Goal: Task Accomplishment & Management: Complete application form

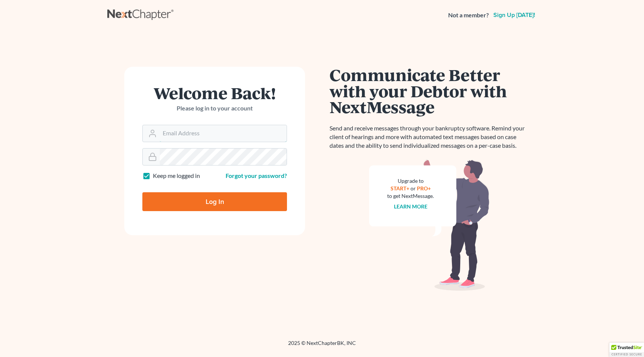
type input "psj2050@msn.com"
click at [216, 200] on input "Log In" at bounding box center [214, 201] width 145 height 19
type input "Thinking..."
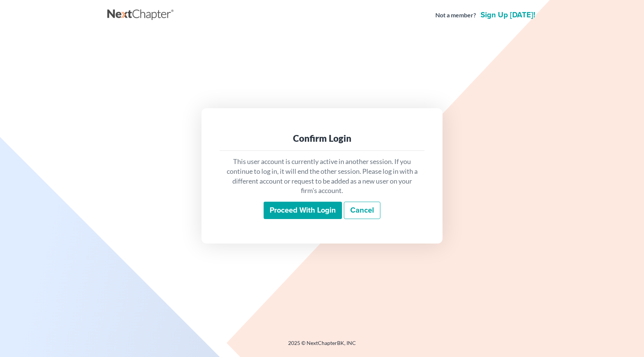
click at [302, 208] on input "Proceed with login" at bounding box center [303, 210] width 78 height 17
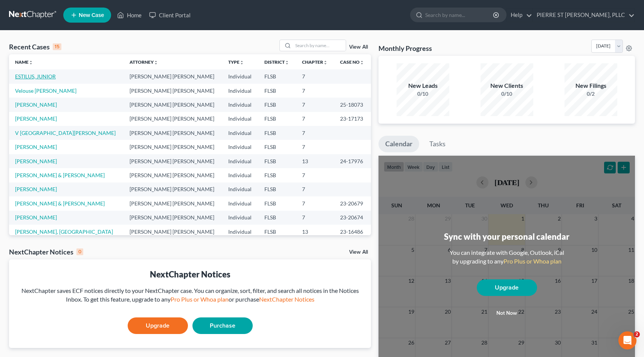
click at [33, 78] on link "ESTILUS, JUNIOR" at bounding box center [35, 76] width 41 height 6
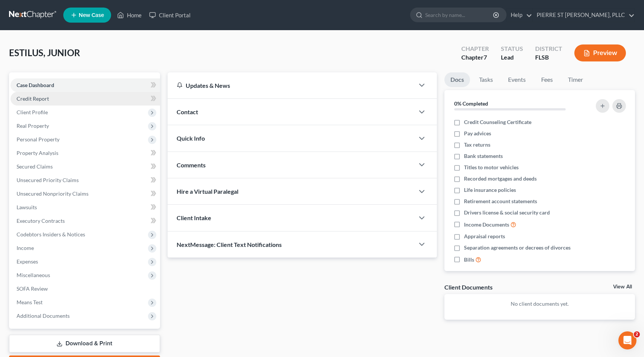
click at [40, 97] on span "Credit Report" at bounding box center [33, 98] width 32 height 6
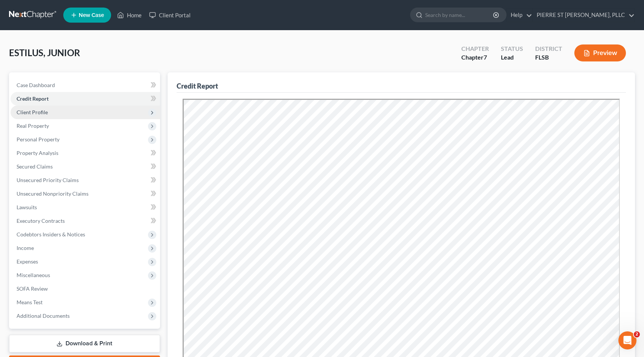
click at [30, 112] on span "Client Profile" at bounding box center [32, 112] width 31 height 6
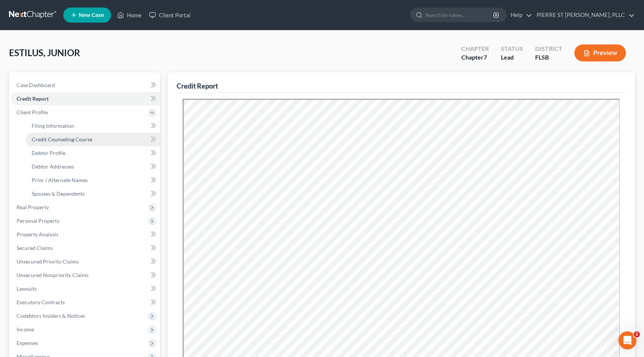
click at [49, 137] on span "Credit Counseling Course" at bounding box center [62, 139] width 61 height 6
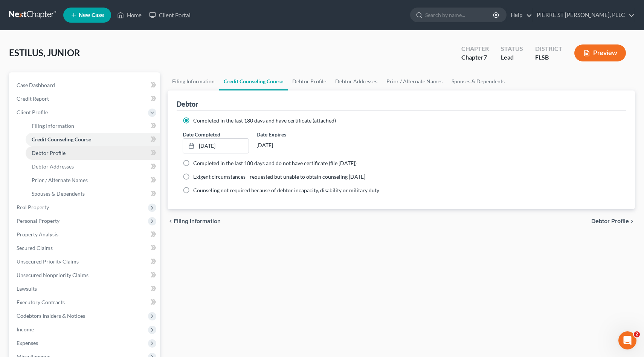
click at [41, 155] on span "Debtor Profile" at bounding box center [49, 153] width 34 height 6
select select "0"
select select "3"
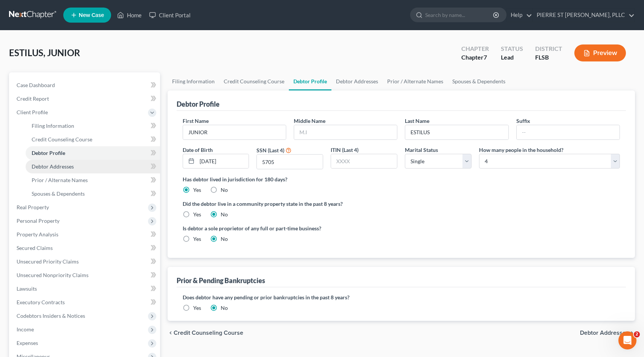
click at [59, 165] on span "Debtor Addresses" at bounding box center [53, 166] width 42 height 6
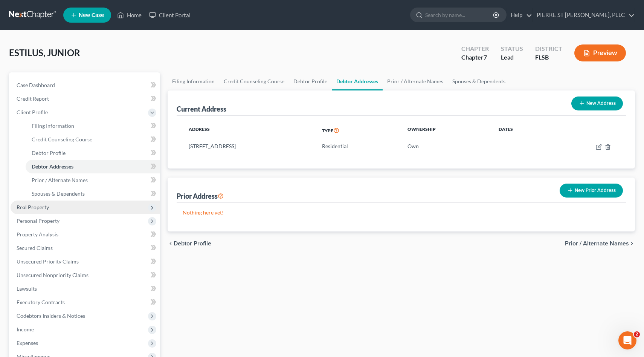
click at [38, 208] on span "Real Property" at bounding box center [33, 207] width 32 height 6
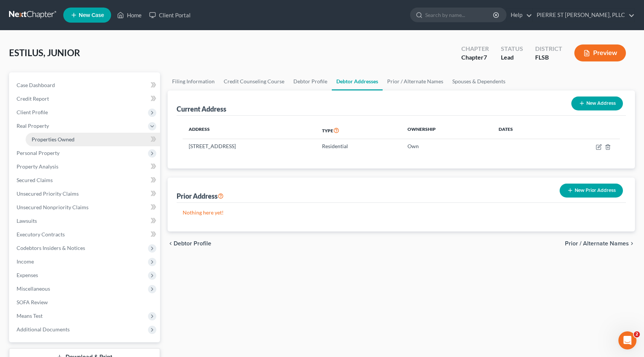
click at [44, 138] on span "Properties Owned" at bounding box center [53, 139] width 43 height 6
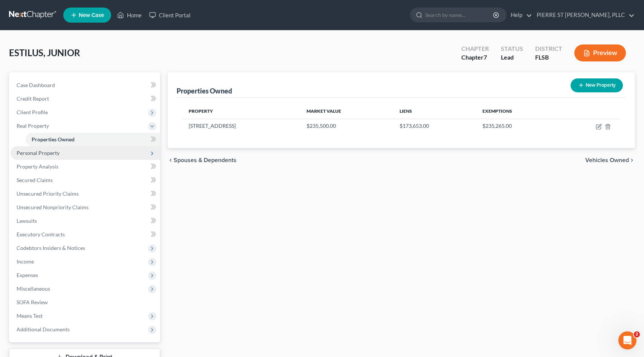
click at [31, 153] on span "Personal Property" at bounding box center [38, 153] width 43 height 6
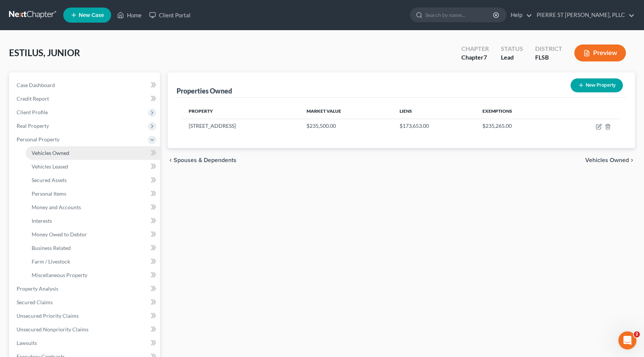
click at [43, 152] on span "Vehicles Owned" at bounding box center [51, 153] width 38 height 6
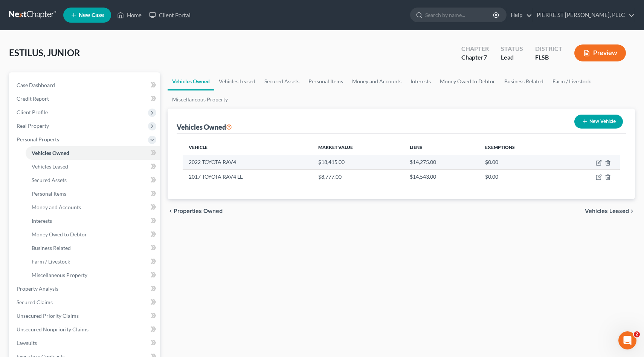
click at [194, 163] on td "2022 TOYOTA RAV4" at bounding box center [248, 162] width 130 height 14
click at [597, 163] on icon "button" at bounding box center [599, 163] width 6 height 6
select select "0"
select select "4"
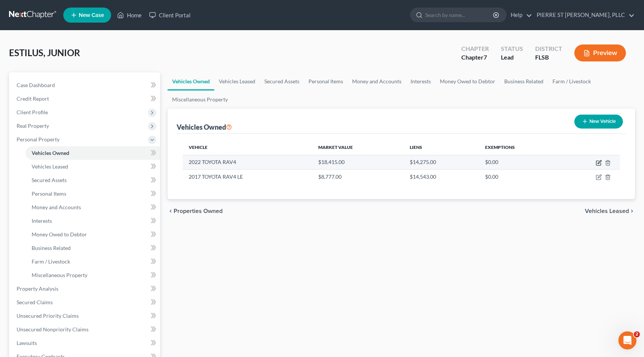
select select "3"
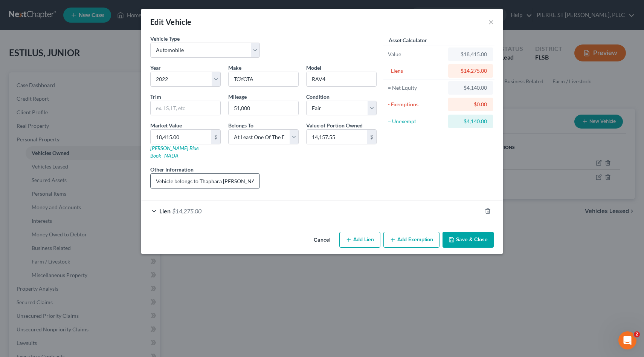
click at [242, 174] on input "Vehicle belongs to Thaphara [PERSON_NAME]" at bounding box center [205, 181] width 109 height 14
type input "Vehicle belongs to [PERSON_NAME], [GEOGRAPHIC_DATA]"
click at [467, 233] on button "Save & Close" at bounding box center [468, 240] width 51 height 16
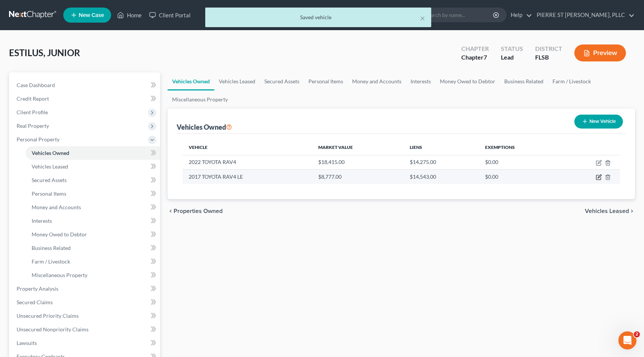
click at [599, 176] on icon "button" at bounding box center [599, 177] width 6 height 6
select select "0"
select select "9"
select select "3"
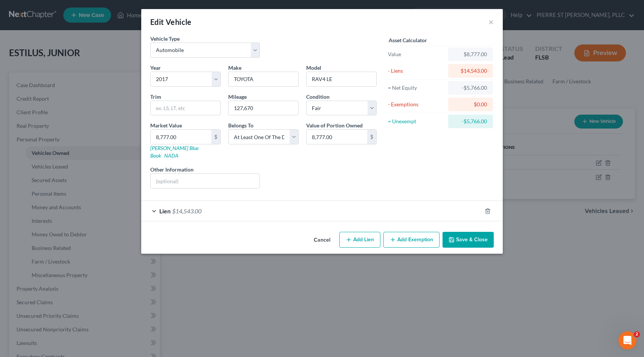
click at [468, 233] on button "Save & Close" at bounding box center [468, 240] width 51 height 16
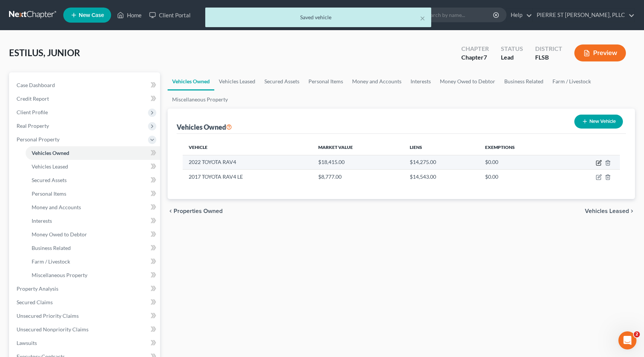
click at [598, 161] on icon "button" at bounding box center [599, 163] width 6 height 6
select select "0"
select select "4"
select select "3"
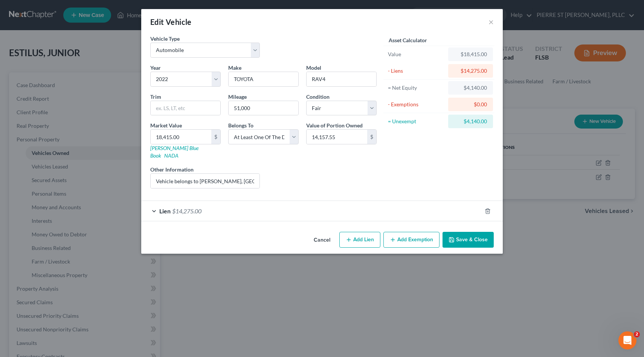
click at [463, 234] on button "Save & Close" at bounding box center [468, 240] width 51 height 16
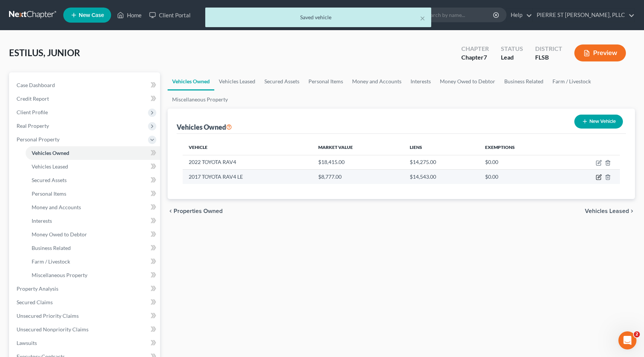
click at [599, 177] on icon "button" at bounding box center [599, 176] width 3 height 3
select select "0"
select select "9"
select select "3"
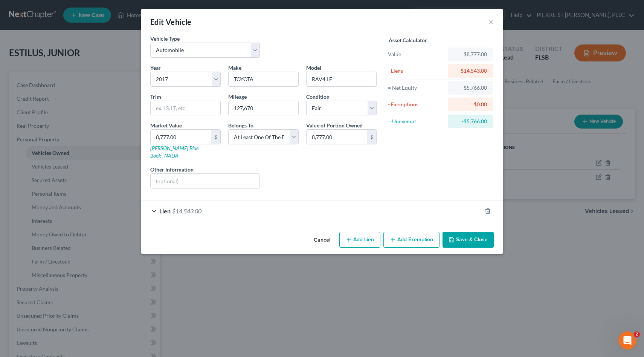
click at [462, 237] on button "Save & Close" at bounding box center [468, 240] width 51 height 16
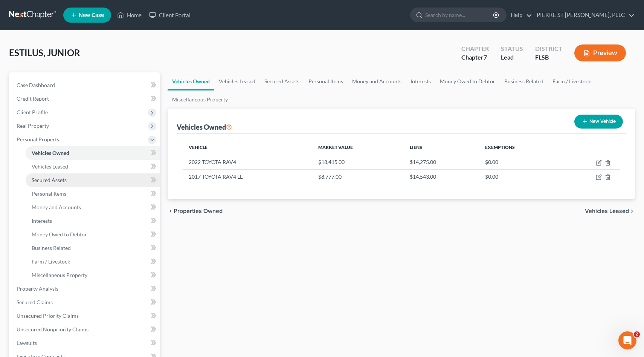
click at [46, 180] on span "Secured Assets" at bounding box center [49, 180] width 35 height 6
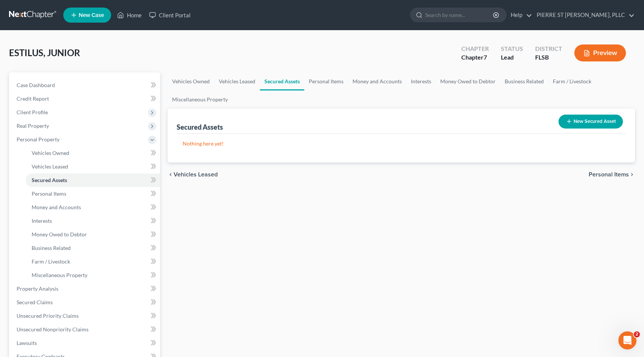
click at [582, 122] on button "New Secured Asset" at bounding box center [591, 122] width 64 height 14
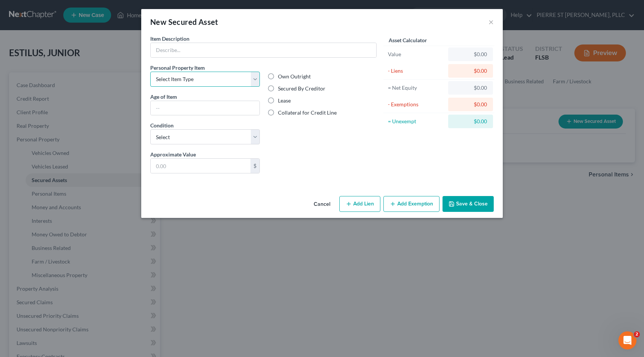
click at [255, 79] on select "Select Item Type Clothing Collectibles Of Value Electronics Firearms Household …" at bounding box center [205, 79] width 110 height 15
click at [207, 49] on input "text" at bounding box center [264, 50] width 226 height 14
type input "Vehicle belongs to [PERSON_NAME], [GEOGRAPHIC_DATA]"
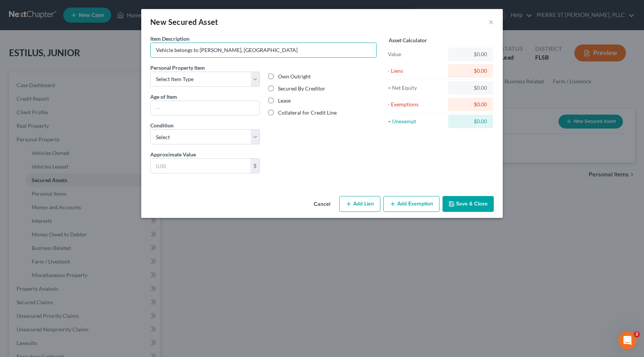
click at [278, 88] on label "Secured By Creditor" at bounding box center [301, 89] width 47 height 8
click at [281, 88] on input "Secured By Creditor" at bounding box center [283, 87] width 5 height 5
radio input "true"
click at [320, 204] on button "Cancel" at bounding box center [322, 204] width 29 height 15
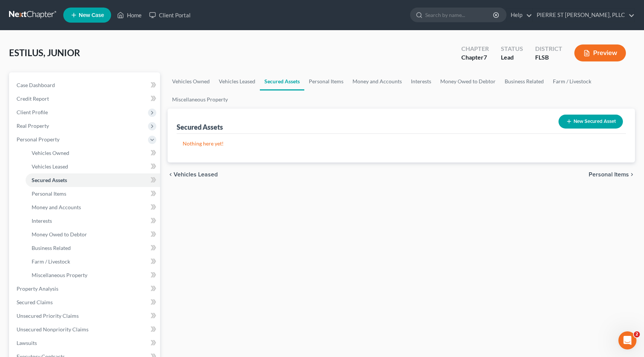
click at [568, 119] on icon "button" at bounding box center [569, 121] width 6 height 6
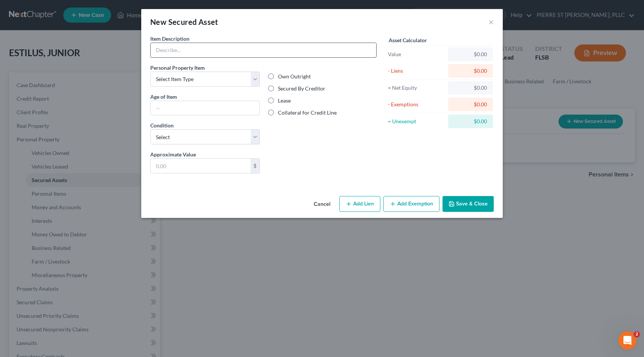
click at [208, 53] on input "text" at bounding box center [264, 50] width 226 height 14
click at [492, 23] on button "×" at bounding box center [491, 21] width 5 height 9
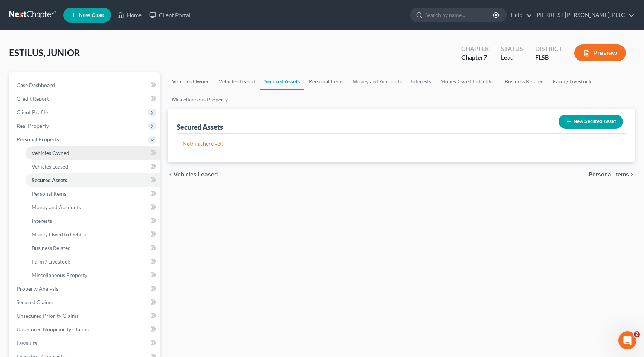
click at [47, 154] on span "Vehicles Owned" at bounding box center [51, 153] width 38 height 6
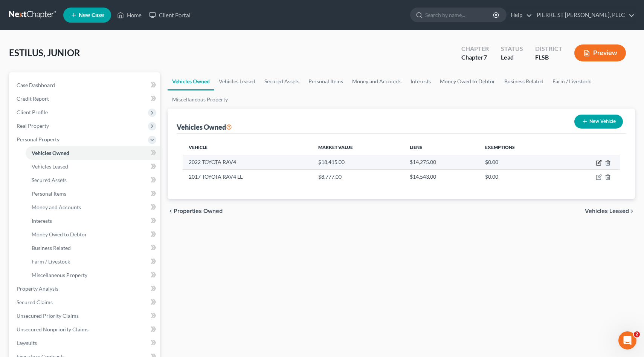
click at [599, 162] on icon "button" at bounding box center [599, 163] width 6 height 6
select select "0"
select select "4"
select select "3"
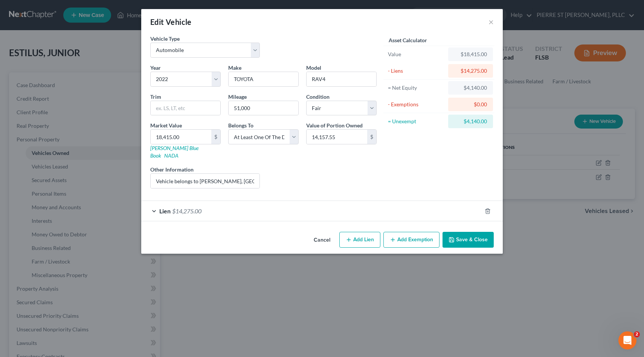
click at [347, 237] on icon "button" at bounding box center [349, 240] width 6 height 6
select select "3"
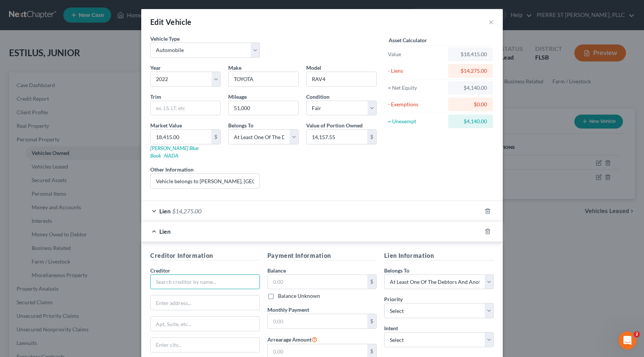
click at [233, 275] on input "text" at bounding box center [205, 281] width 110 height 15
type input "WESTLAKE FINANCIAL"
click at [291, 275] on input "text" at bounding box center [318, 282] width 100 height 14
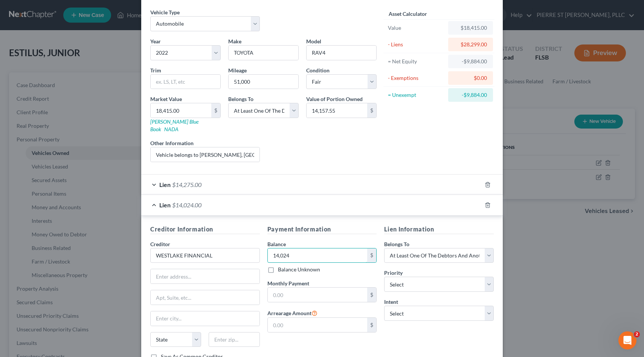
scroll to position [33, 0]
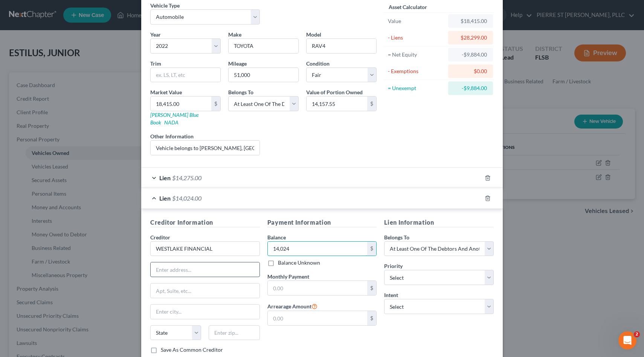
type input "14,024"
click at [214, 262] on input "text" at bounding box center [205, 269] width 109 height 14
type input "[STREET_ADDRESS]"
click at [235, 286] on input "text" at bounding box center [205, 290] width 109 height 14
click at [488, 241] on select "Select Debtor 1 Only Debtor 2 Only Debtor 1 And Debtor 2 Only At Least One Of T…" at bounding box center [439, 248] width 110 height 15
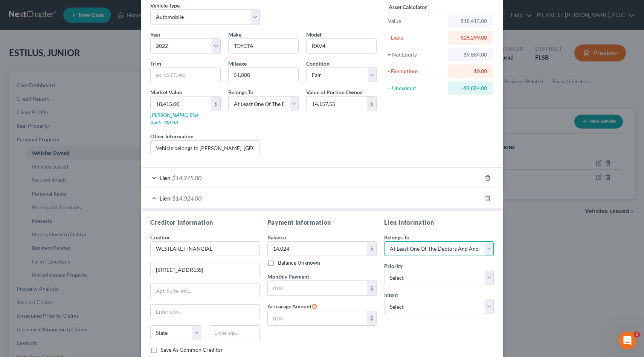
click at [384, 241] on select "Select Debtor 1 Only Debtor 2 Only Debtor 1 And Debtor 2 Only At Least One Of T…" at bounding box center [439, 248] width 110 height 15
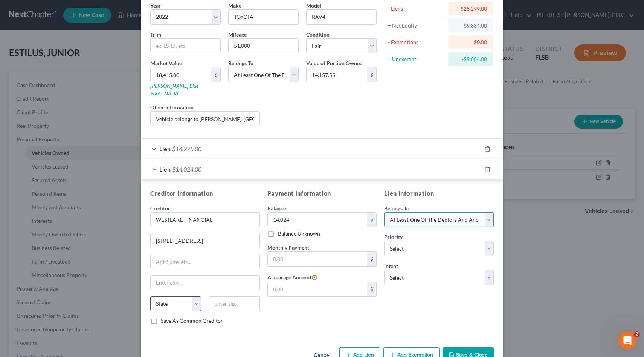
scroll to position [66, 0]
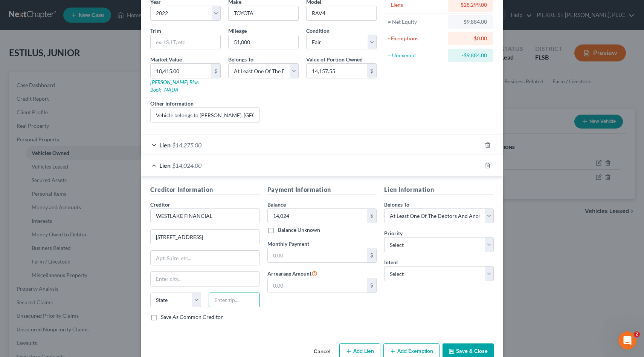
click at [240, 292] on input "text" at bounding box center [234, 299] width 51 height 15
type input "3"
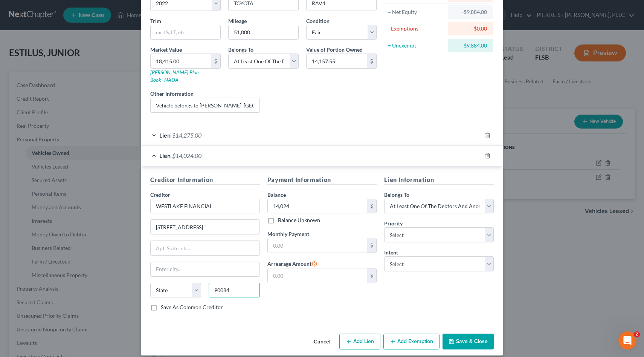
type input "90084"
click at [473, 334] on button "Save & Close" at bounding box center [468, 342] width 51 height 16
type input "[GEOGRAPHIC_DATA]"
select select "4"
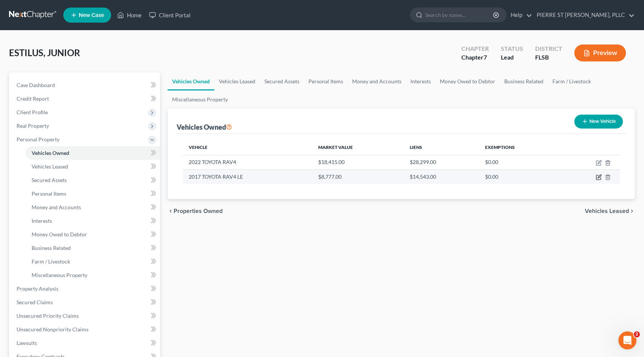
click at [598, 177] on icon "button" at bounding box center [599, 176] width 3 height 3
select select "0"
select select "9"
select select "3"
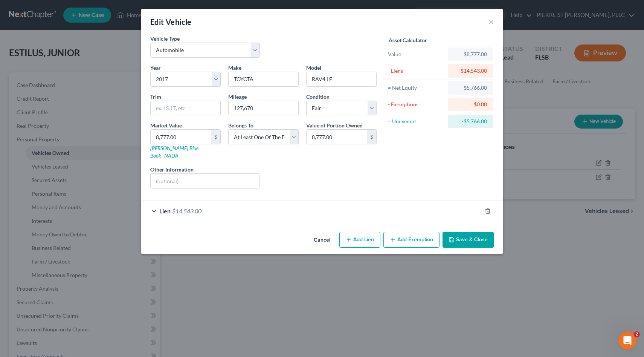
click at [361, 232] on button "Add Lien" at bounding box center [360, 240] width 41 height 16
select select "3"
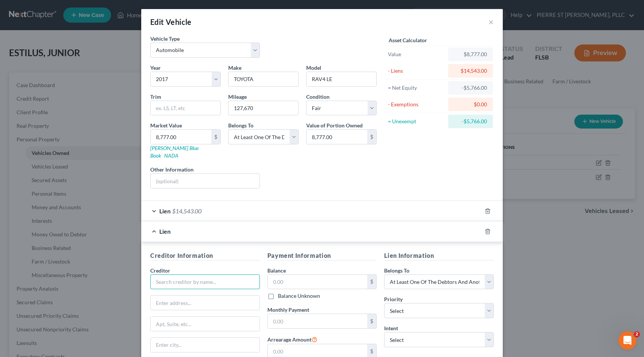
click at [218, 274] on input "text" at bounding box center [205, 281] width 110 height 15
type input "WLLS FARGO"
click at [301, 275] on input "text" at bounding box center [318, 282] width 100 height 14
type input "14,157"
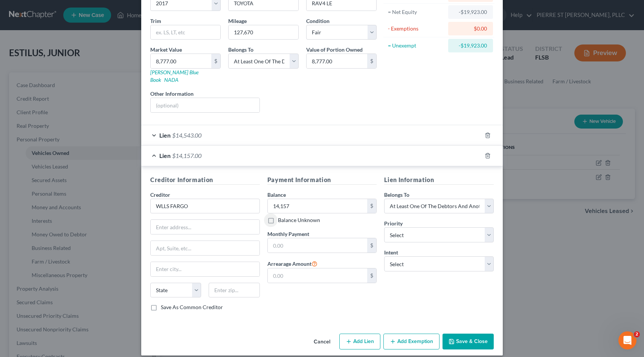
click at [456, 334] on button "Save & Close" at bounding box center [468, 342] width 51 height 16
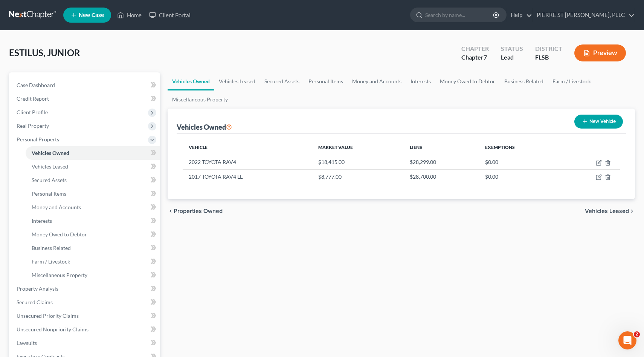
click at [288, 286] on div "Vehicles Owned Vehicles Leased Secured Assets Personal Items Money and Accounts…" at bounding box center [402, 289] width 476 height 435
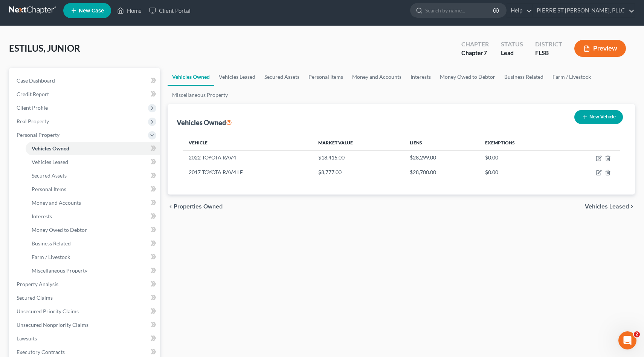
scroll to position [1, 0]
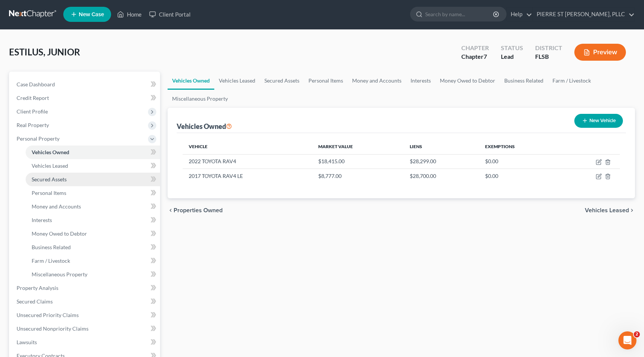
click at [47, 181] on span "Secured Assets" at bounding box center [49, 179] width 35 height 6
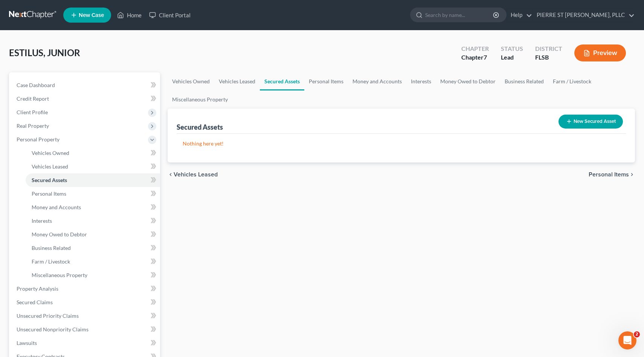
click at [568, 120] on icon "button" at bounding box center [569, 121] width 6 height 6
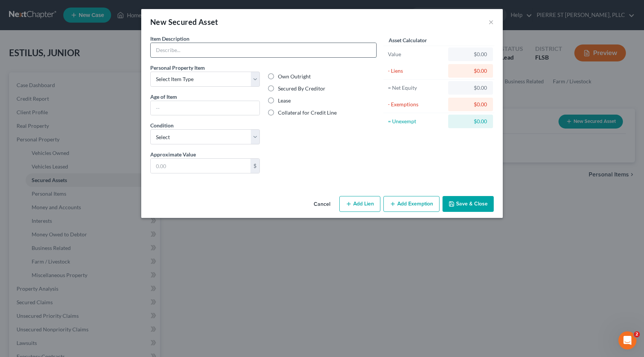
click at [234, 50] on input "text" at bounding box center [264, 50] width 226 height 14
type input "2017 TOYOTA"
click at [470, 56] on div "$0.00" at bounding box center [470, 54] width 33 height 8
click at [461, 207] on button "Save & Close" at bounding box center [468, 204] width 51 height 16
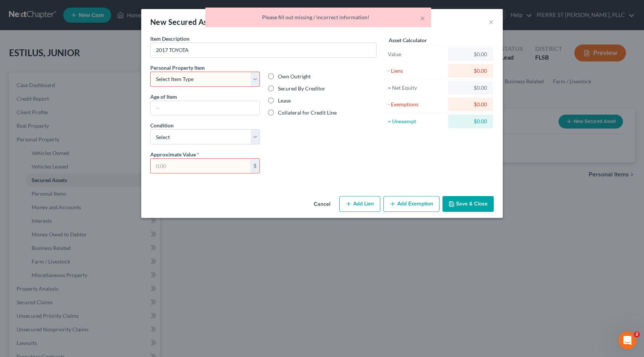
click at [454, 23] on div "× Please fill out missing / incorrect information!" at bounding box center [318, 19] width 644 height 23
click at [423, 18] on button "×" at bounding box center [422, 18] width 5 height 9
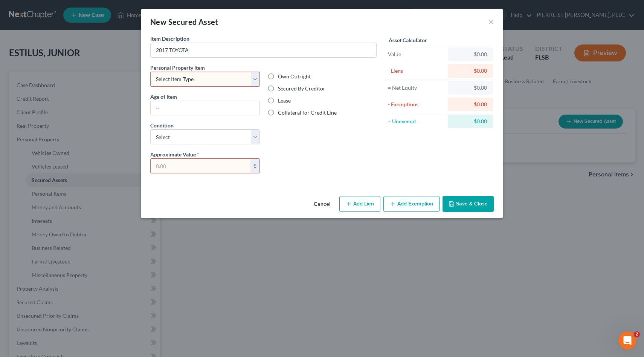
click at [256, 80] on select "Select Item Type Clothing Collectibles Of Value Electronics Firearms Household …" at bounding box center [205, 79] width 110 height 15
select select "other"
click at [150, 72] on select "Select Item Type Clothing Collectibles Of Value Electronics Firearms Household …" at bounding box center [205, 79] width 110 height 15
click at [214, 170] on input "text" at bounding box center [201, 166] width 100 height 14
click at [493, 20] on button "×" at bounding box center [491, 21] width 5 height 9
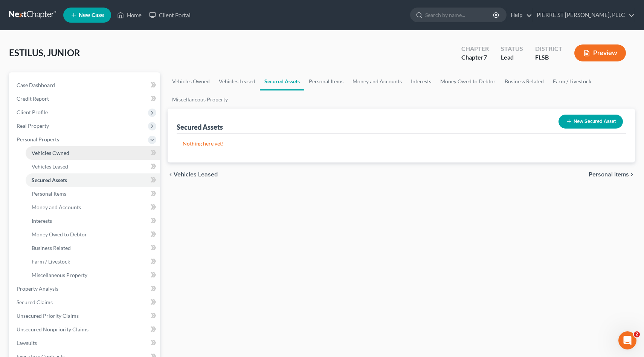
click at [60, 153] on span "Vehicles Owned" at bounding box center [51, 153] width 38 height 6
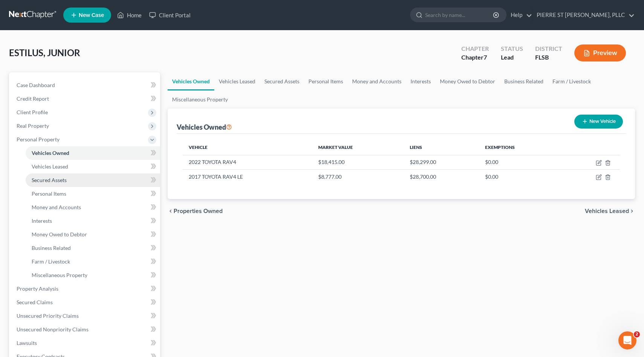
click at [46, 179] on span "Secured Assets" at bounding box center [49, 180] width 35 height 6
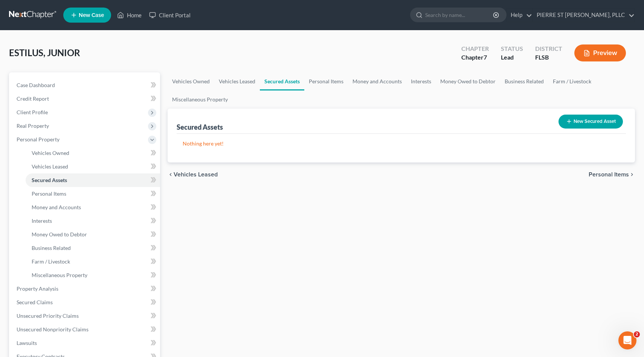
click at [567, 119] on icon "button" at bounding box center [569, 121] width 6 height 6
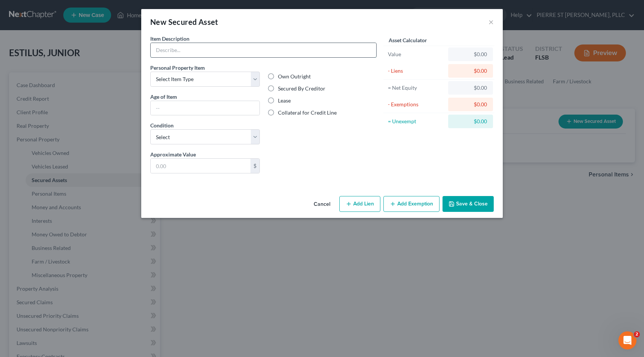
click at [209, 46] on input "text" at bounding box center [264, 50] width 226 height 14
type input "2022 TOYOTA"
type input "3"
click at [205, 139] on select "Select Excellent Very Good Good Fair Poor" at bounding box center [205, 136] width 110 height 15
select select "2"
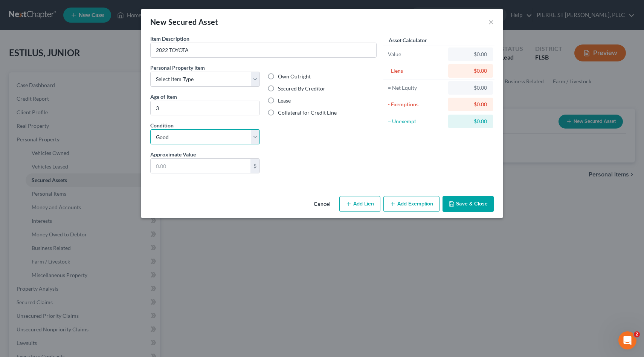
click at [150, 129] on select "Select Excellent Very Good Good Fair Poor" at bounding box center [205, 136] width 110 height 15
click at [195, 166] on input "text" at bounding box center [201, 166] width 100 height 14
type input "18,415"
click at [432, 153] on div "Asset Calculator Value $18,415.00 - Liens $0.00 = Net Equity $1,841.00 - Exempt…" at bounding box center [439, 107] width 117 height 145
click at [468, 203] on button "Save & Close" at bounding box center [468, 204] width 51 height 16
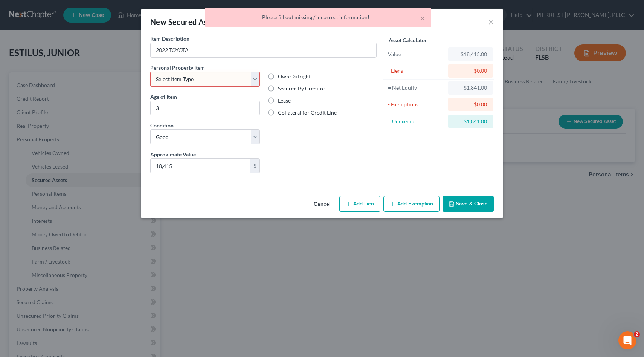
click at [257, 78] on select "Select Item Type Clothing Collectibles Of Value Electronics Firearms Household …" at bounding box center [205, 79] width 110 height 15
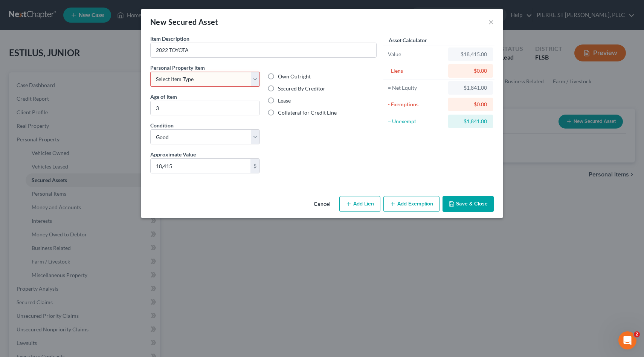
select select "other"
click at [150, 72] on select "Select Item Type Clothing Collectibles Of Value Electronics Firearms Household …" at bounding box center [205, 79] width 110 height 15
click at [468, 205] on button "Save & Close" at bounding box center [468, 204] width 51 height 16
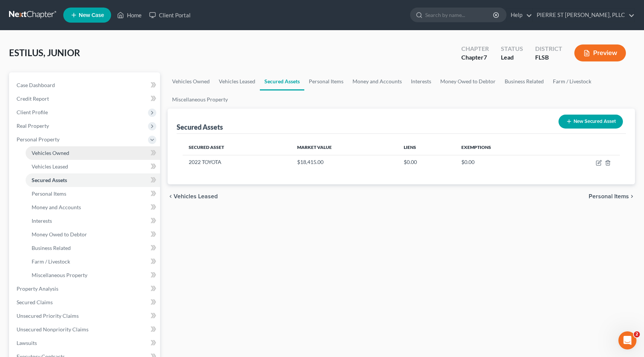
click at [50, 154] on span "Vehicles Owned" at bounding box center [51, 153] width 38 height 6
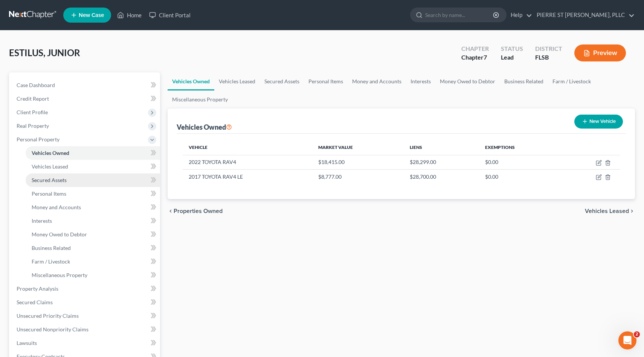
click at [56, 181] on span "Secured Assets" at bounding box center [49, 180] width 35 height 6
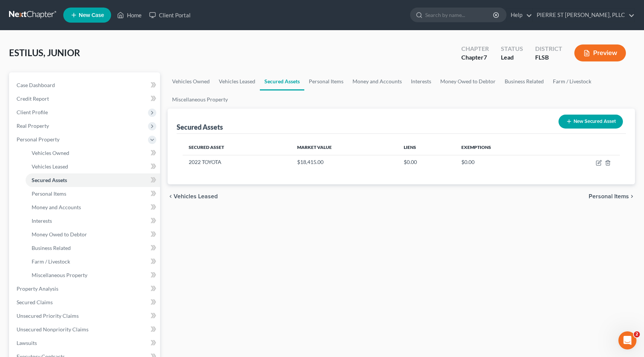
click at [569, 120] on line "button" at bounding box center [569, 121] width 0 height 3
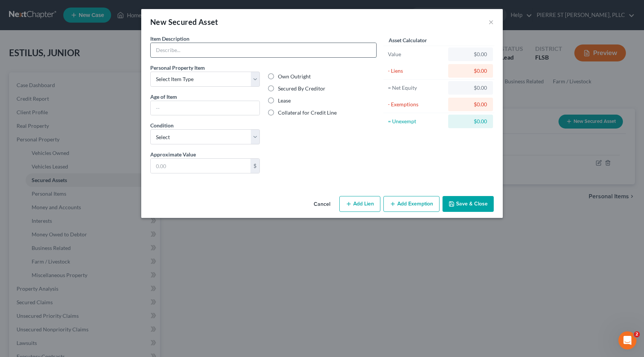
click at [274, 50] on input "text" at bounding box center [264, 50] width 226 height 14
type input "2017 TOYOTA"
click at [212, 80] on select "Select Item Type Clothing Collectibles Of Value Electronics Firearms Household …" at bounding box center [205, 79] width 110 height 15
select select "other"
click at [150, 72] on select "Select Item Type Clothing Collectibles Of Value Electronics Firearms Household …" at bounding box center [205, 79] width 110 height 15
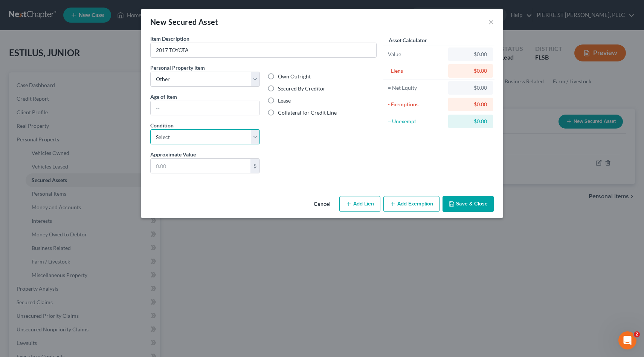
click at [179, 136] on select "Select Excellent Very Good Good Fair Poor" at bounding box center [205, 136] width 110 height 15
select select "2"
click at [150, 129] on select "Select Excellent Very Good Good Fair Poor" at bounding box center [205, 136] width 110 height 15
click at [216, 170] on input "text" at bounding box center [201, 166] width 100 height 14
type input "8,777"
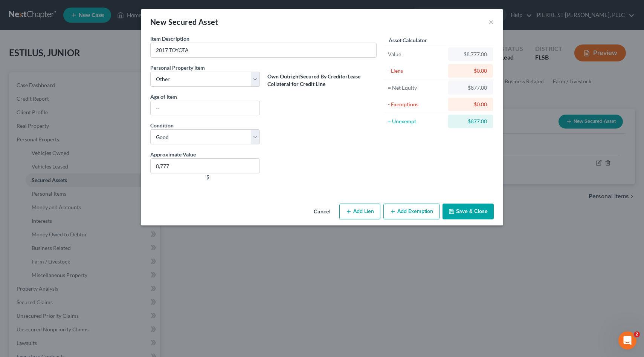
click at [460, 74] on div "$0.00" at bounding box center [470, 71] width 33 height 8
click at [460, 211] on button "Save & Close" at bounding box center [468, 212] width 51 height 16
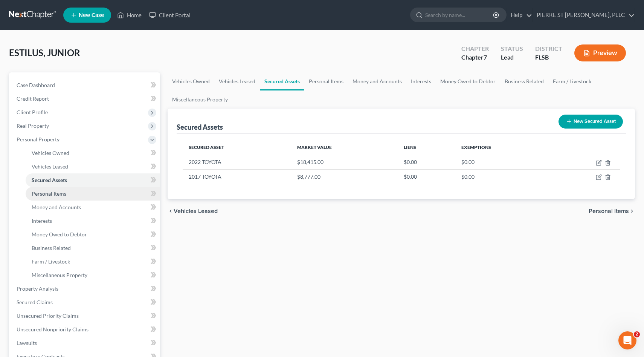
click at [45, 195] on span "Personal Items" at bounding box center [49, 193] width 35 height 6
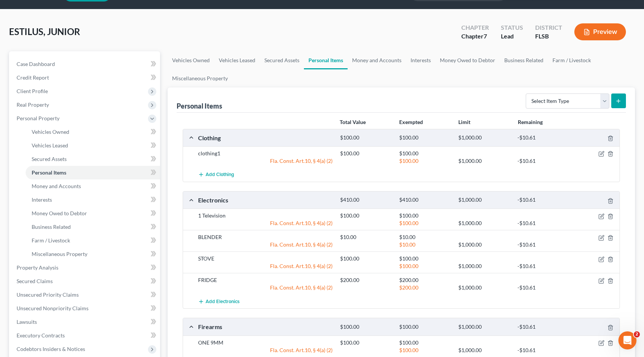
scroll to position [20, 0]
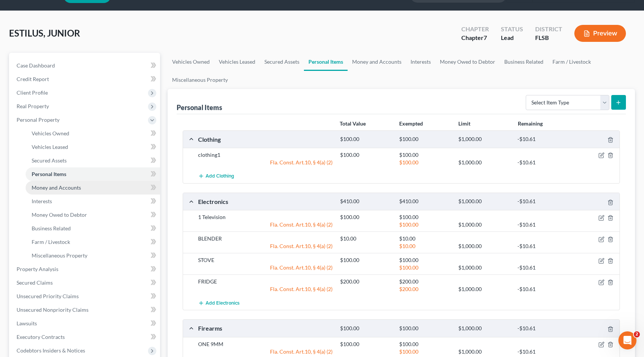
click at [60, 188] on span "Money and Accounts" at bounding box center [56, 187] width 49 height 6
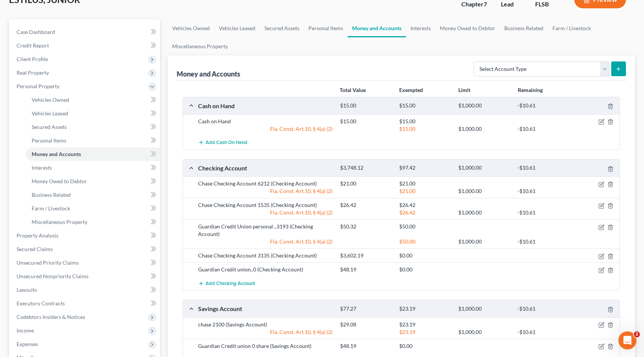
scroll to position [52, 0]
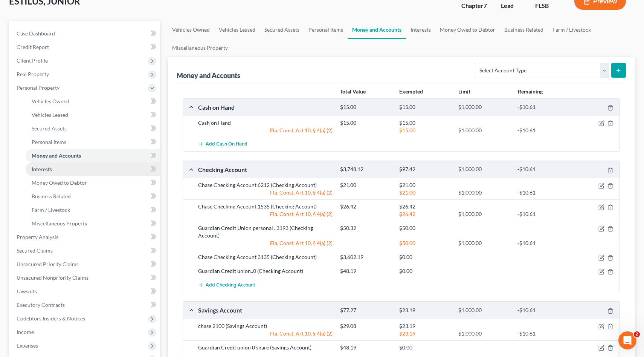
click at [43, 171] on span "Interests" at bounding box center [42, 169] width 20 height 6
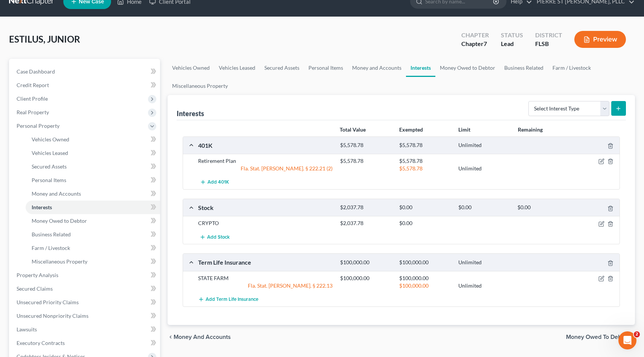
scroll to position [14, 0]
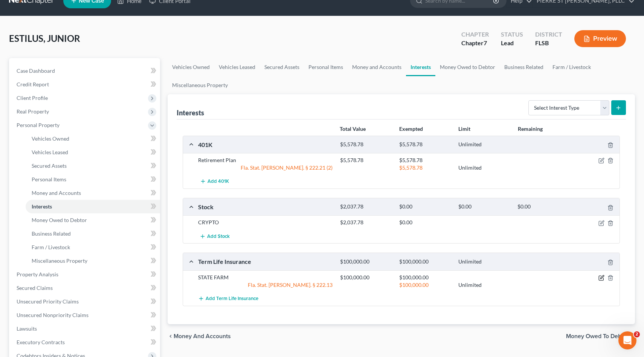
click at [602, 278] on icon "button" at bounding box center [602, 276] width 3 height 3
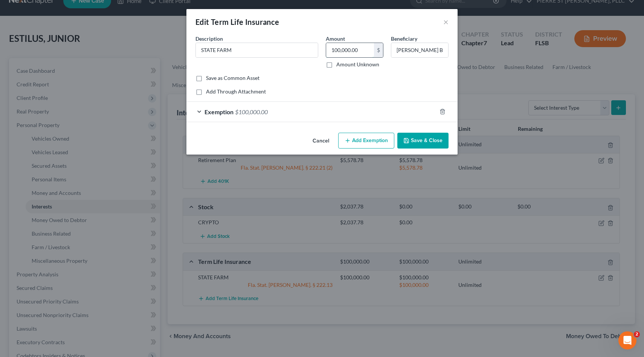
click at [361, 51] on input "100,000.00" at bounding box center [350, 50] width 48 height 14
click at [394, 95] on div "Add Through Attachment" at bounding box center [322, 92] width 253 height 8
click at [281, 113] on div "Exemption $100,000.00" at bounding box center [312, 112] width 250 height 20
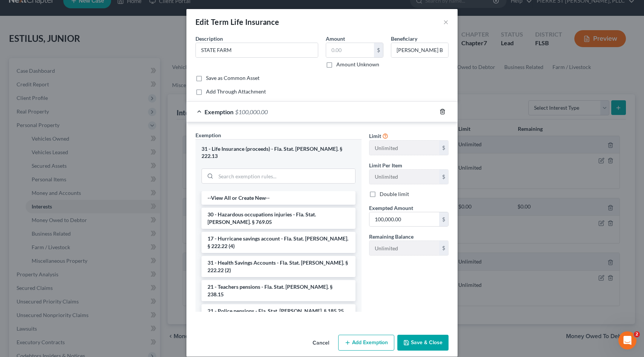
click at [443, 112] on line "button" at bounding box center [443, 113] width 0 height 2
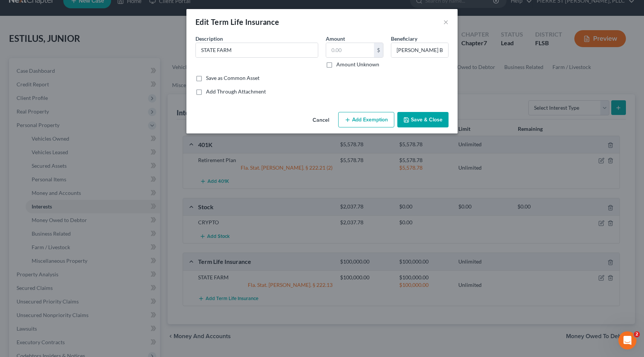
click at [415, 119] on button "Save & Close" at bounding box center [423, 120] width 51 height 16
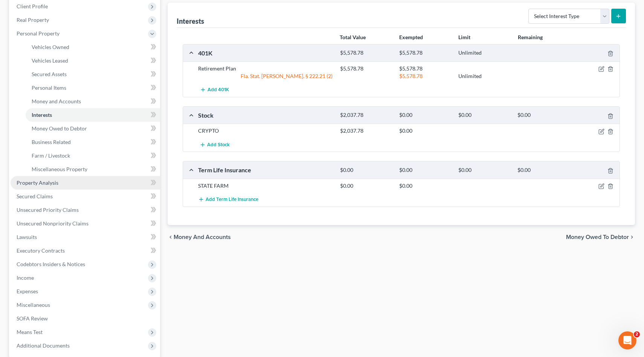
scroll to position [107, 0]
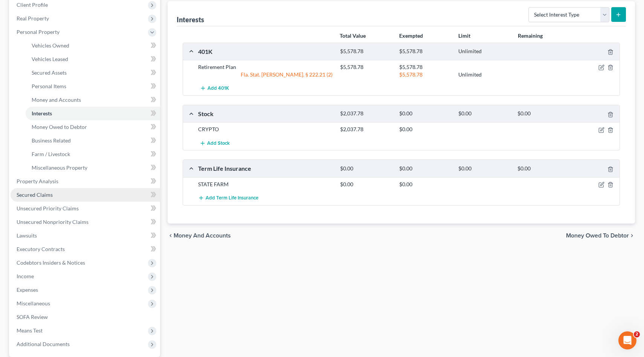
click at [34, 196] on span "Secured Claims" at bounding box center [35, 194] width 36 height 6
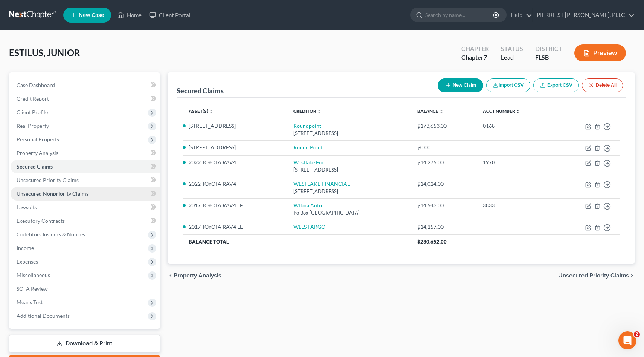
click at [34, 196] on span "Unsecured Nonpriority Claims" at bounding box center [53, 193] width 72 height 6
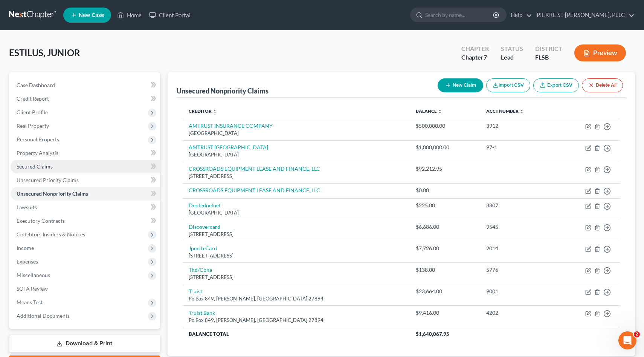
click at [31, 167] on span "Secured Claims" at bounding box center [35, 166] width 36 height 6
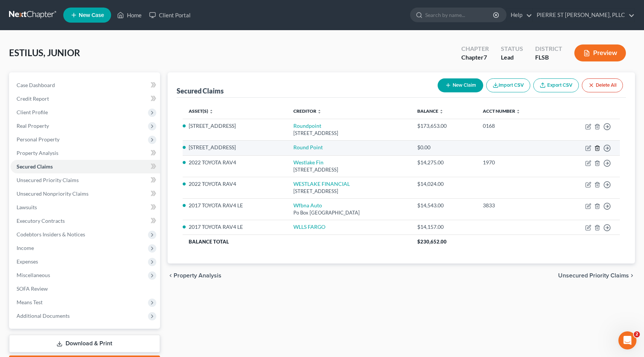
click at [598, 148] on line "button" at bounding box center [598, 149] width 0 height 2
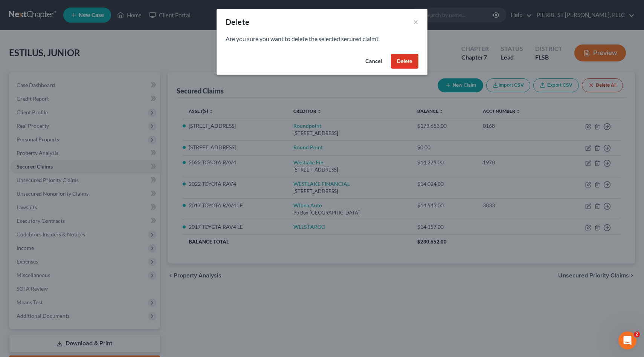
click at [409, 63] on button "Delete" at bounding box center [405, 61] width 28 height 15
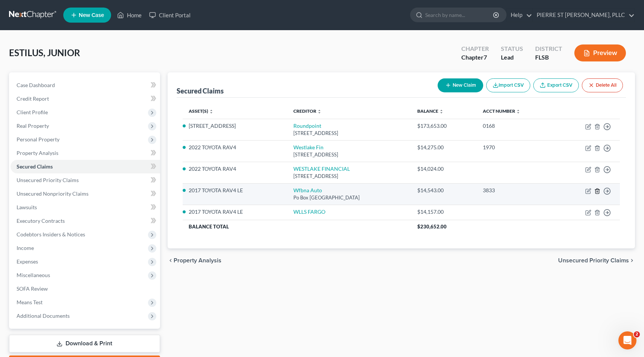
click at [597, 191] on line "button" at bounding box center [597, 192] width 0 height 2
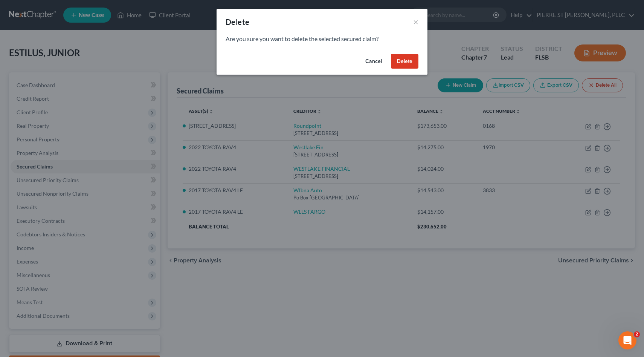
click at [404, 61] on button "Delete" at bounding box center [405, 61] width 28 height 15
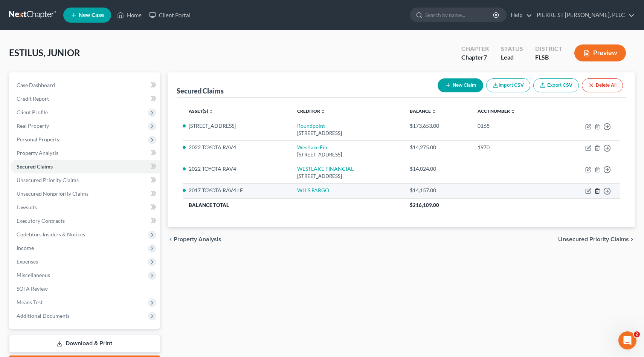
click at [597, 190] on icon "button" at bounding box center [598, 191] width 6 height 6
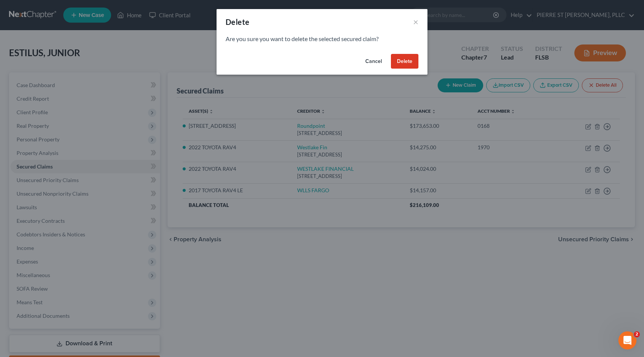
click at [404, 63] on button "Delete" at bounding box center [405, 61] width 28 height 15
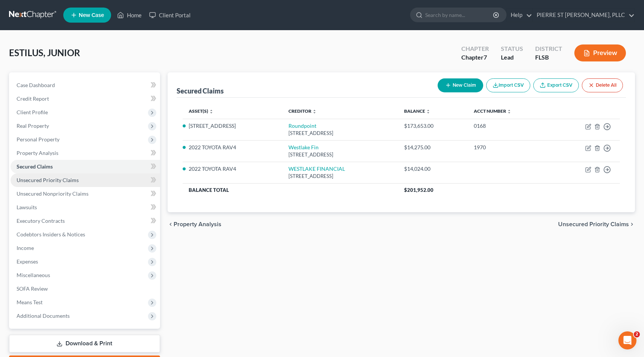
click at [45, 181] on span "Unsecured Priority Claims" at bounding box center [48, 180] width 62 height 6
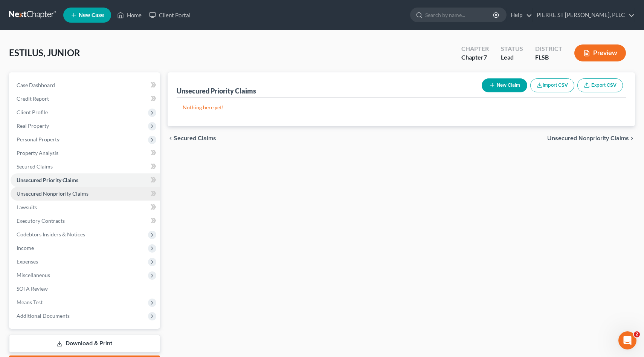
click at [51, 195] on span "Unsecured Nonpriority Claims" at bounding box center [53, 193] width 72 height 6
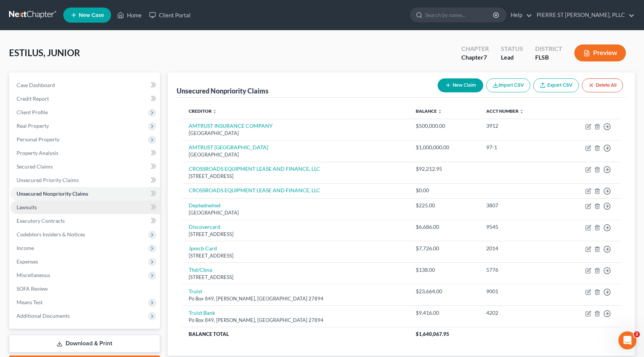
click at [27, 208] on span "Lawsuits" at bounding box center [27, 207] width 20 height 6
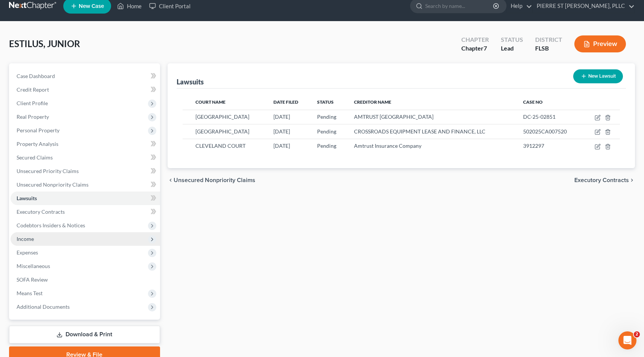
scroll to position [17, 0]
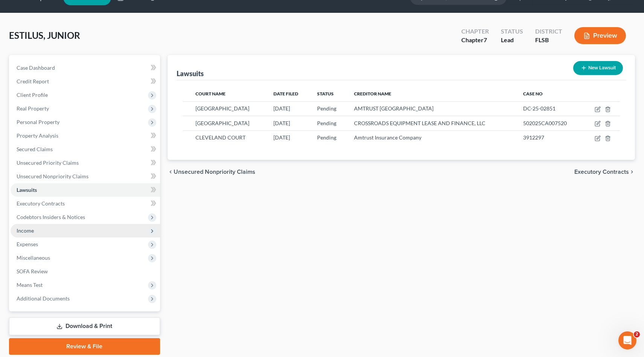
click at [28, 232] on span "Income" at bounding box center [25, 230] width 17 height 6
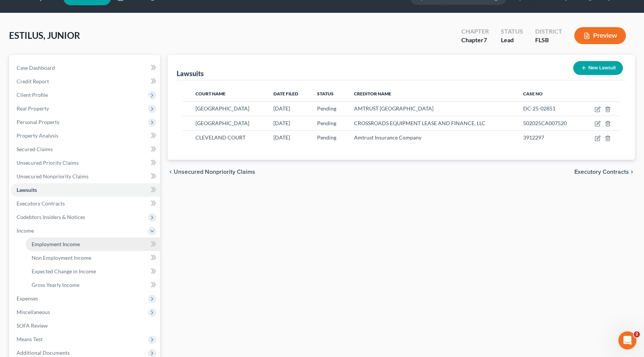
click at [49, 246] on span "Employment Income" at bounding box center [56, 244] width 48 height 6
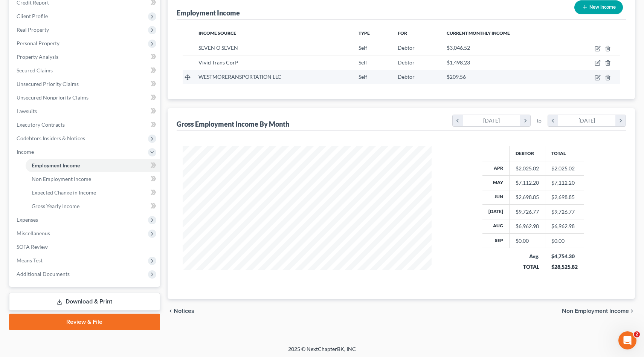
scroll to position [97, 0]
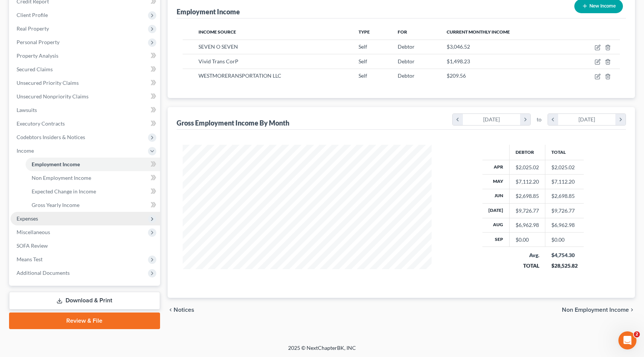
click at [28, 220] on span "Expenses" at bounding box center [27, 218] width 21 height 6
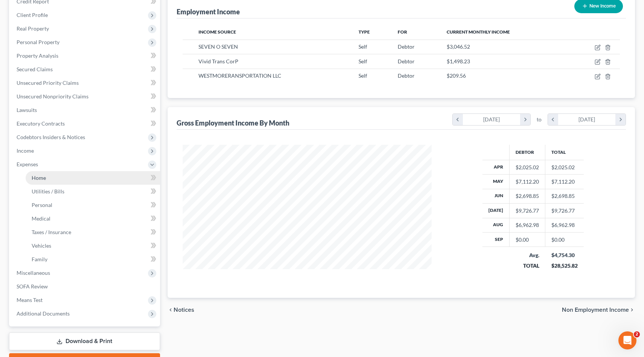
click at [41, 178] on span "Home" at bounding box center [39, 177] width 14 height 6
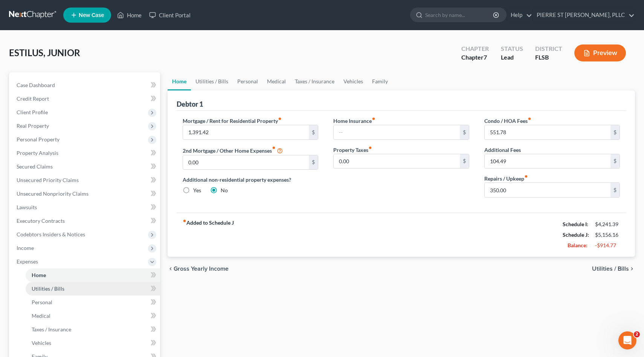
click at [56, 293] on link "Utilities / Bills" at bounding box center [93, 289] width 135 height 14
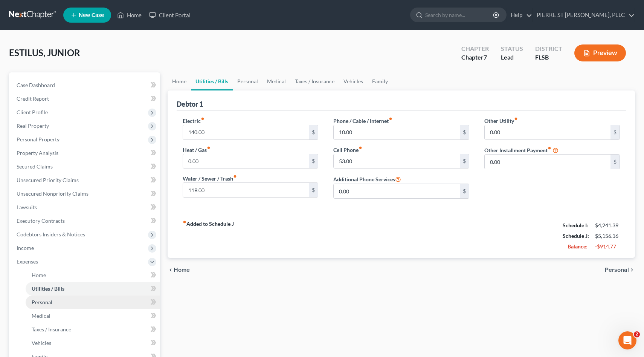
click at [42, 301] on span "Personal" at bounding box center [42, 302] width 21 height 6
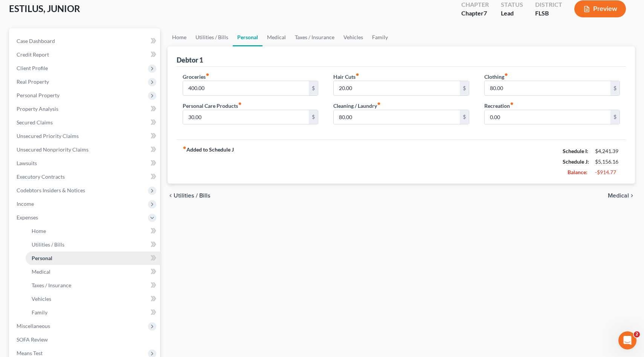
scroll to position [45, 0]
click at [39, 271] on span "Medical" at bounding box center [41, 271] width 19 height 6
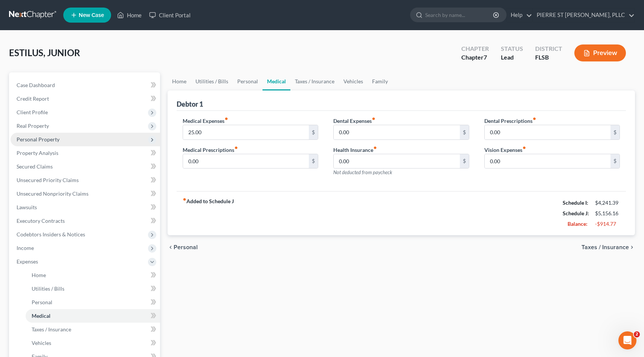
click at [33, 139] on span "Personal Property" at bounding box center [38, 139] width 43 height 6
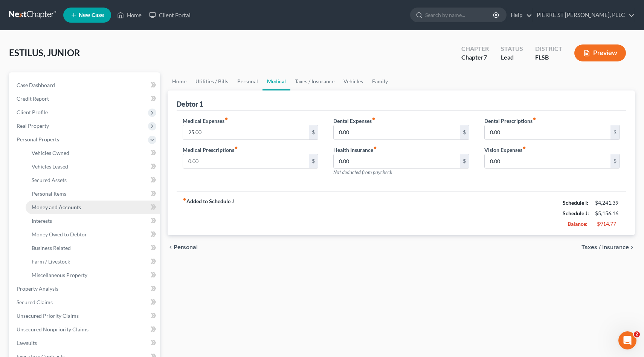
click at [46, 205] on span "Money and Accounts" at bounding box center [56, 207] width 49 height 6
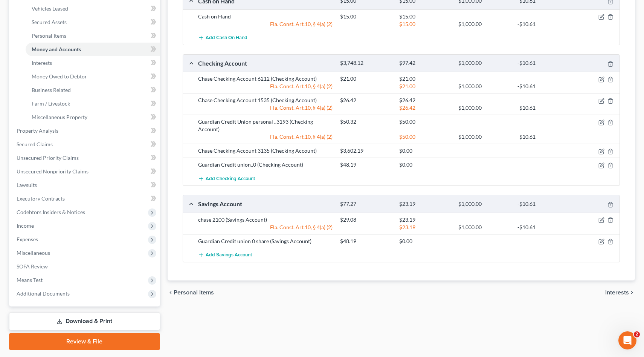
scroll to position [159, 0]
click at [81, 320] on link "Download & Print" at bounding box center [84, 321] width 151 height 18
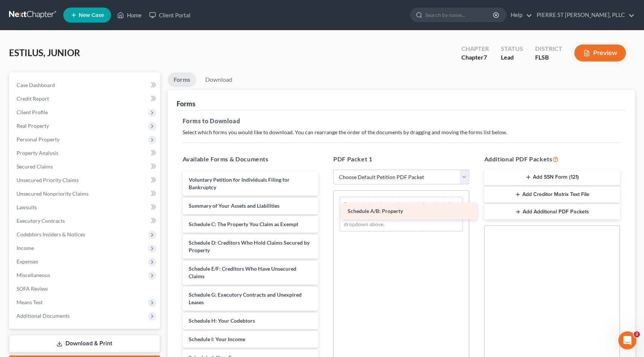
drag, startPoint x: 215, startPoint y: 222, endPoint x: 374, endPoint y: 209, distance: 159.5
click at [325, 209] on div "Schedule A/B: Property Voluntary Petition for Individuals Filing for Bankruptcy…" at bounding box center [251, 357] width 148 height 372
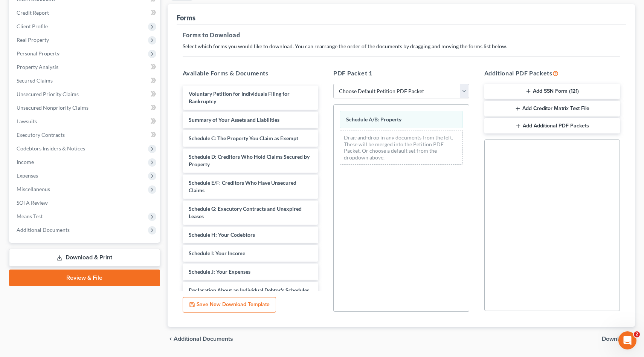
scroll to position [108, 0]
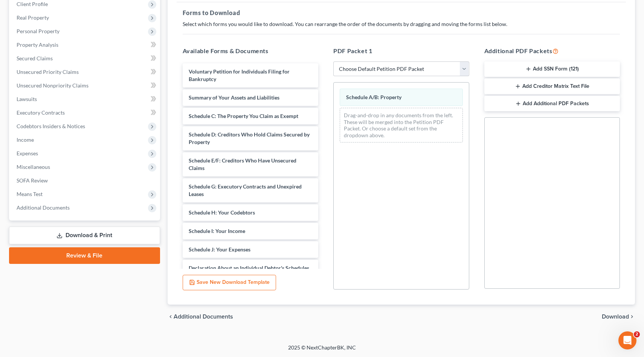
click at [613, 317] on span "Download" at bounding box center [615, 317] width 27 height 6
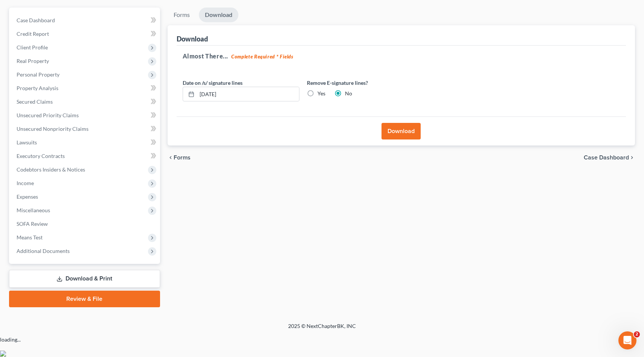
scroll to position [43, 0]
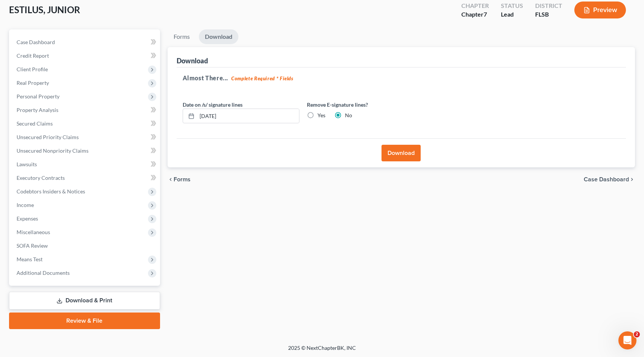
click at [392, 152] on button "Download" at bounding box center [401, 153] width 39 height 17
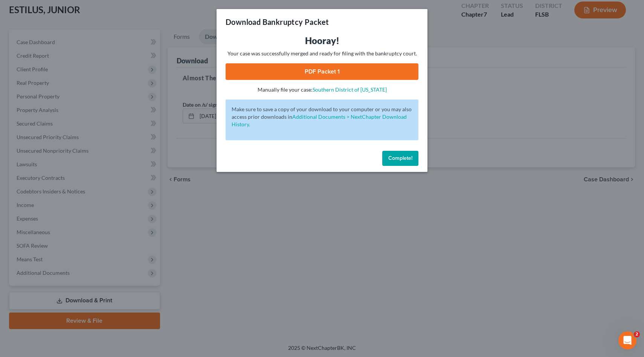
click at [321, 70] on link "PDF Packet 1" at bounding box center [322, 71] width 193 height 17
click at [402, 155] on span "Complete!" at bounding box center [401, 158] width 24 height 6
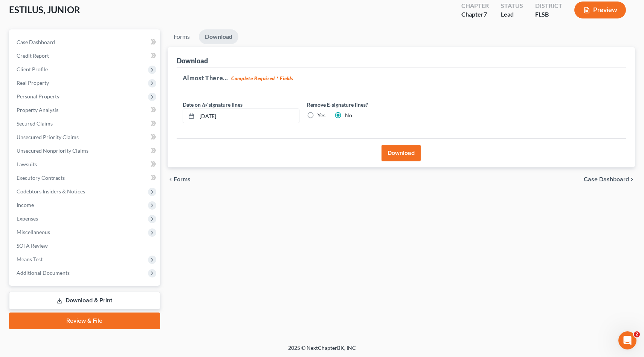
click at [86, 298] on link "Download & Print" at bounding box center [84, 301] width 151 height 18
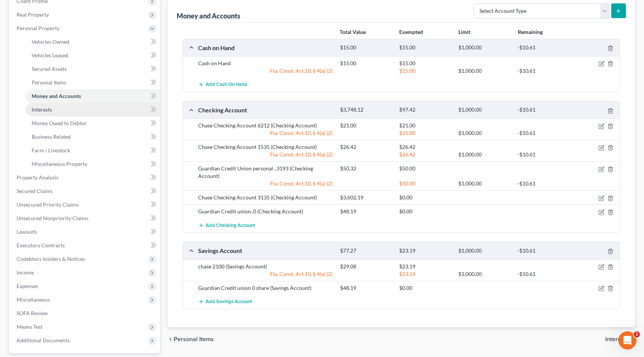
scroll to position [179, 0]
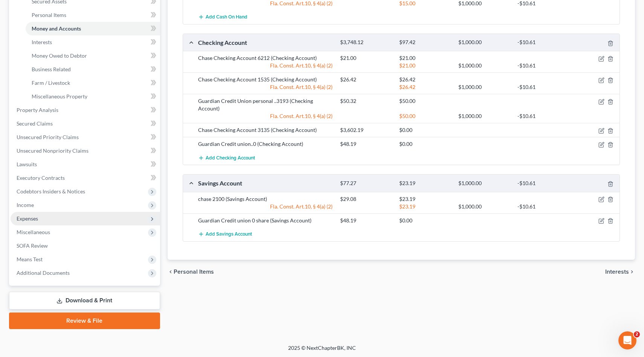
click at [31, 218] on span "Expenses" at bounding box center [27, 218] width 21 height 6
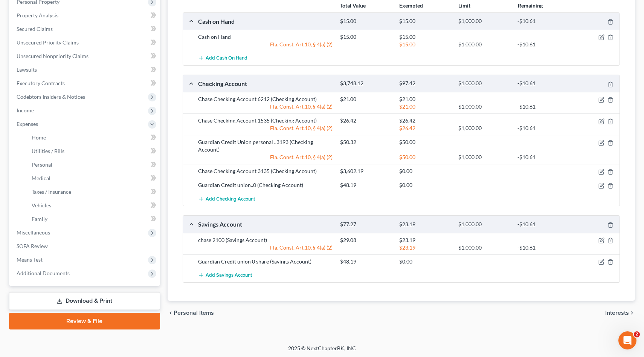
scroll to position [138, 0]
click at [44, 163] on span "Personal" at bounding box center [42, 164] width 21 height 6
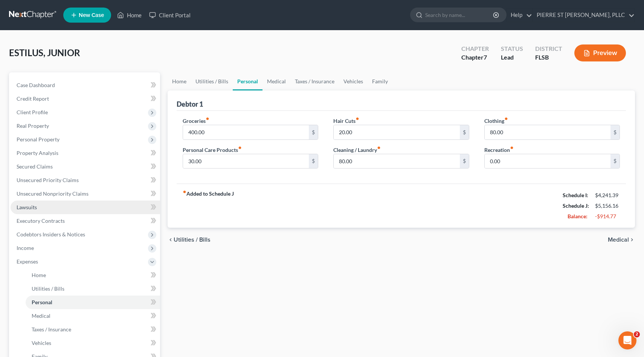
click at [32, 209] on span "Lawsuits" at bounding box center [27, 207] width 20 height 6
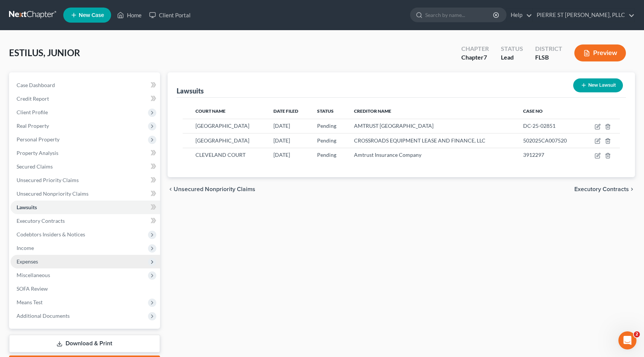
click at [30, 261] on span "Expenses" at bounding box center [27, 261] width 21 height 6
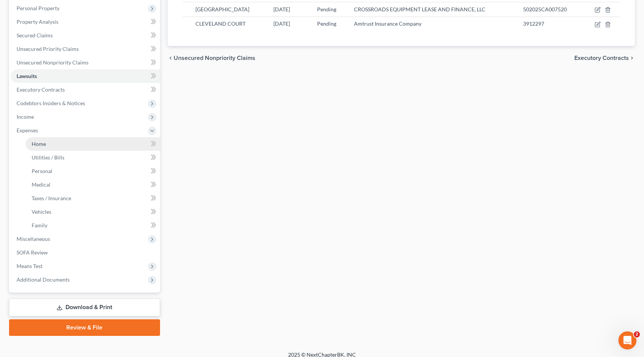
scroll to position [138, 0]
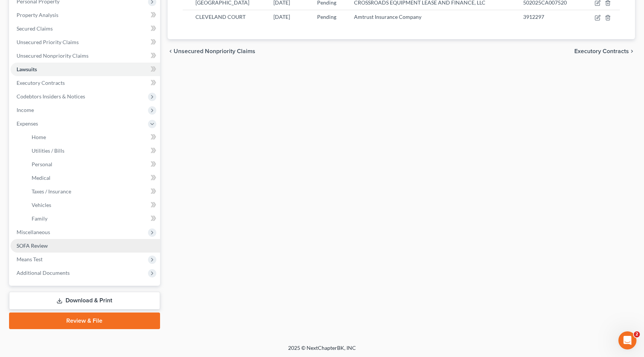
click at [35, 246] on span "SOFA Review" at bounding box center [32, 245] width 31 height 6
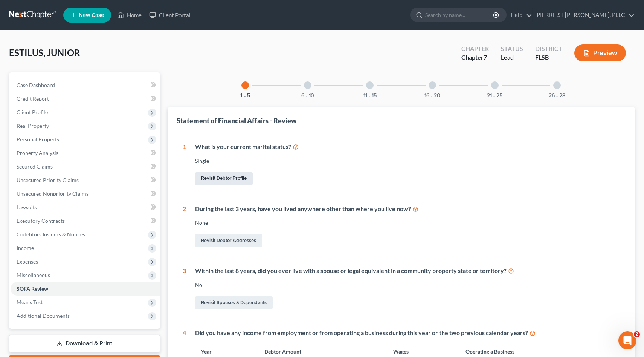
click at [228, 177] on link "Revisit Debtor Profile" at bounding box center [224, 178] width 58 height 13
select select "0"
select select "3"
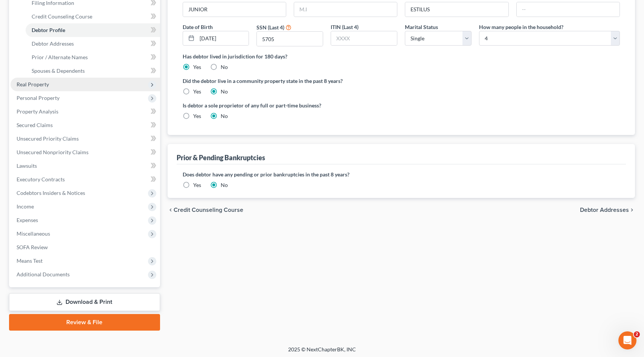
scroll to position [124, 0]
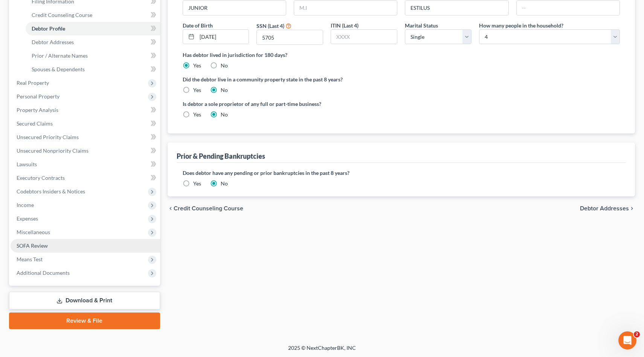
click at [34, 244] on span "SOFA Review" at bounding box center [32, 245] width 31 height 6
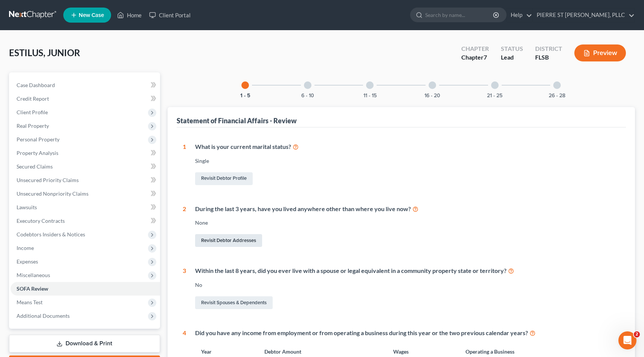
click at [228, 240] on link "Revisit Debtor Addresses" at bounding box center [228, 240] width 67 height 13
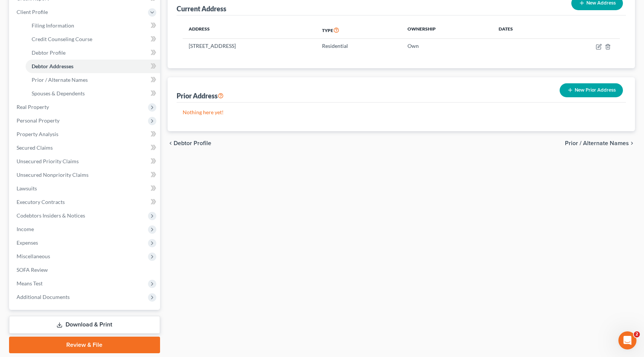
scroll to position [124, 0]
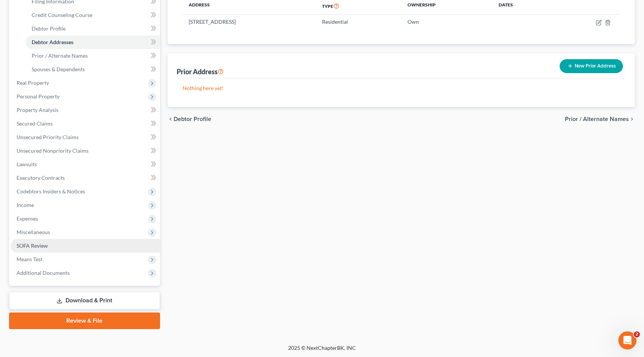
click at [35, 246] on span "SOFA Review" at bounding box center [32, 245] width 31 height 6
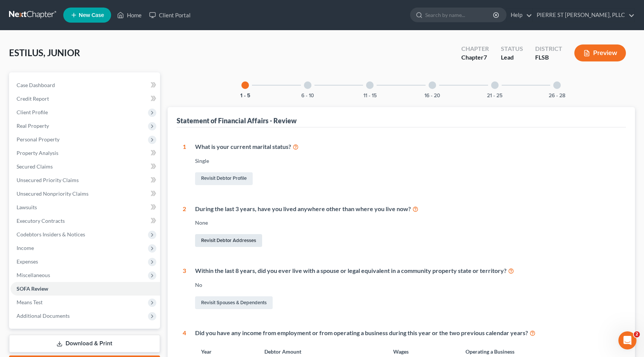
click at [230, 239] on link "Revisit Debtor Addresses" at bounding box center [228, 240] width 67 height 13
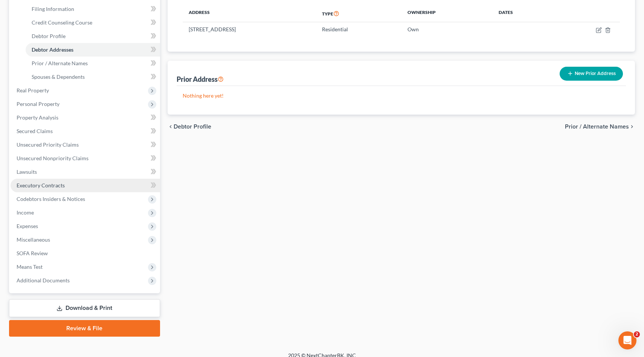
scroll to position [124, 0]
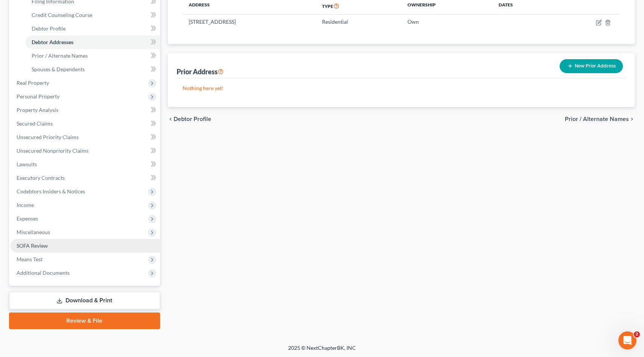
click at [36, 244] on span "SOFA Review" at bounding box center [32, 245] width 31 height 6
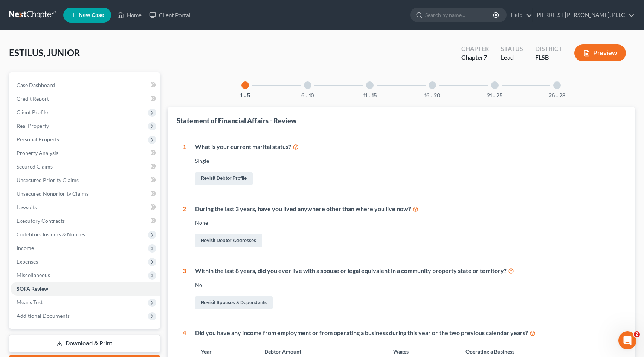
click at [308, 85] on div at bounding box center [308, 85] width 8 height 8
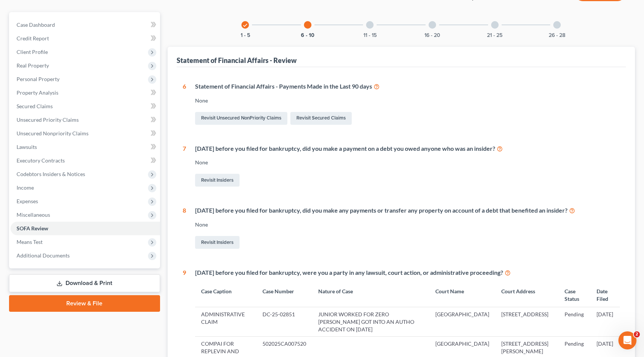
scroll to position [63, 0]
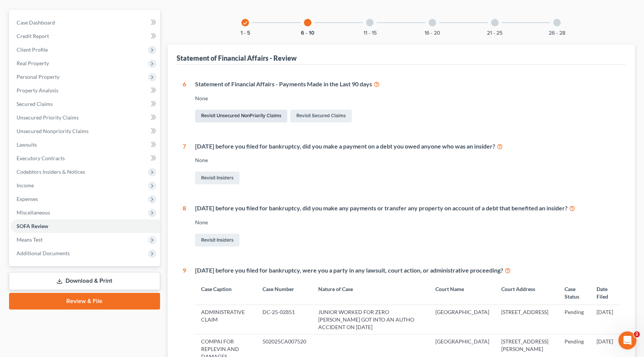
click at [225, 117] on link "Revisit Unsecured NonPriority Claims" at bounding box center [241, 116] width 92 height 13
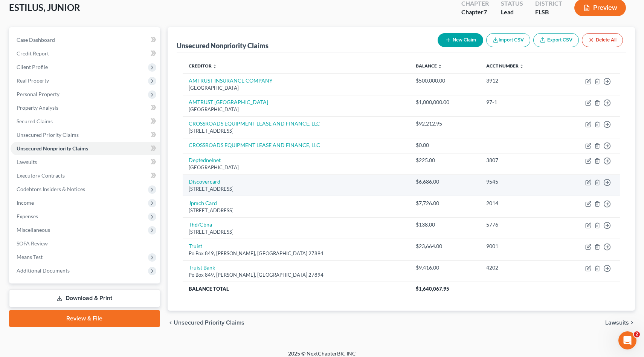
scroll to position [52, 0]
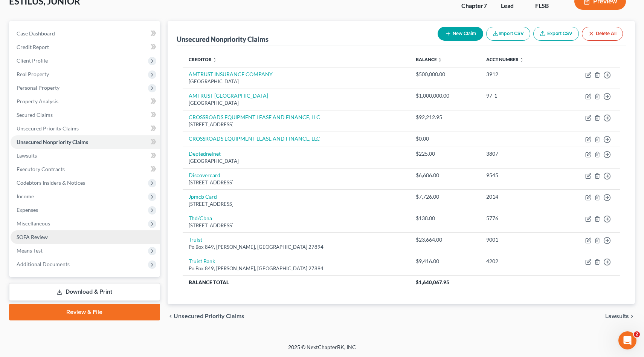
click at [30, 237] on span "SOFA Review" at bounding box center [32, 237] width 31 height 6
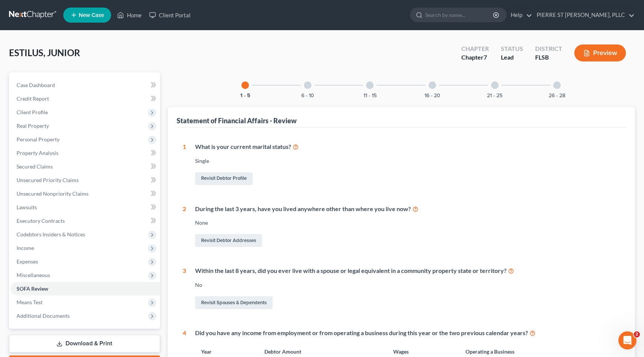
click at [308, 85] on div at bounding box center [308, 85] width 8 height 8
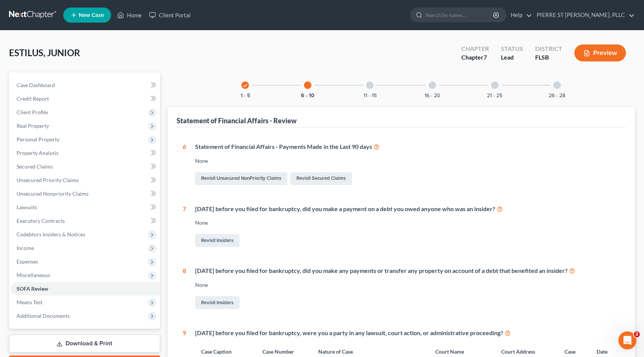
click at [371, 84] on div at bounding box center [370, 85] width 8 height 8
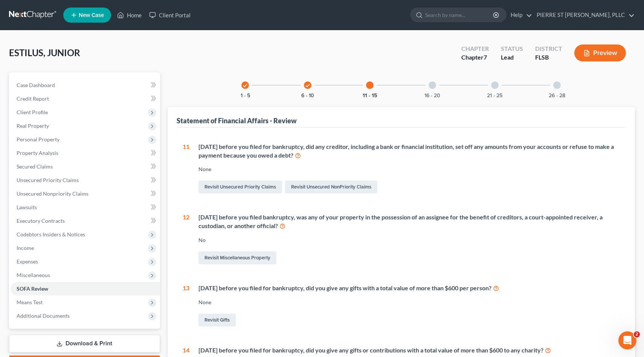
click at [434, 84] on div at bounding box center [433, 85] width 8 height 8
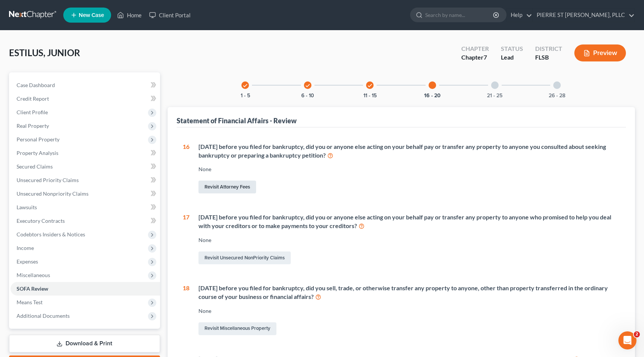
click at [223, 184] on link "Revisit Attorney Fees" at bounding box center [228, 187] width 58 height 13
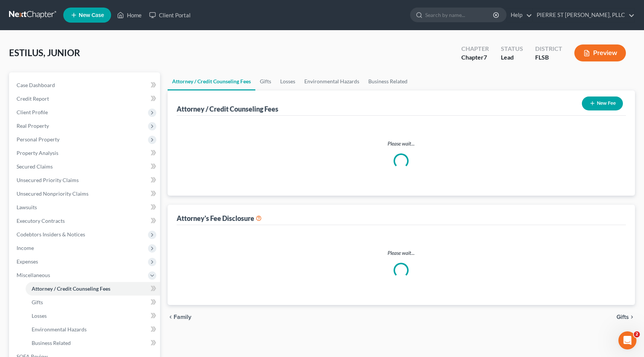
select select "0"
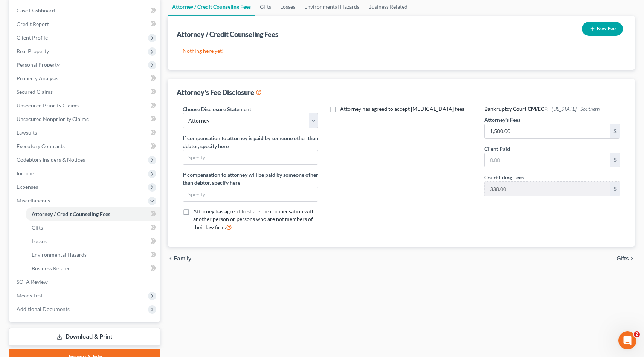
scroll to position [111, 0]
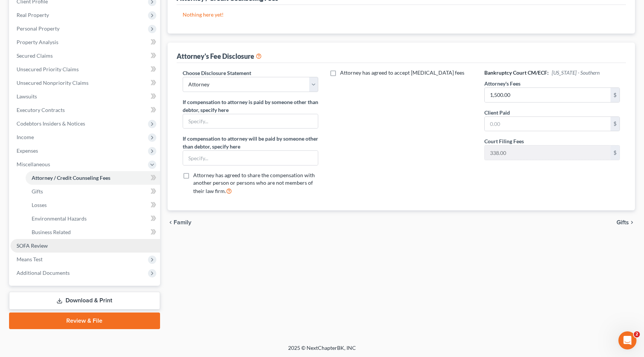
click at [39, 248] on span "SOFA Review" at bounding box center [32, 245] width 31 height 6
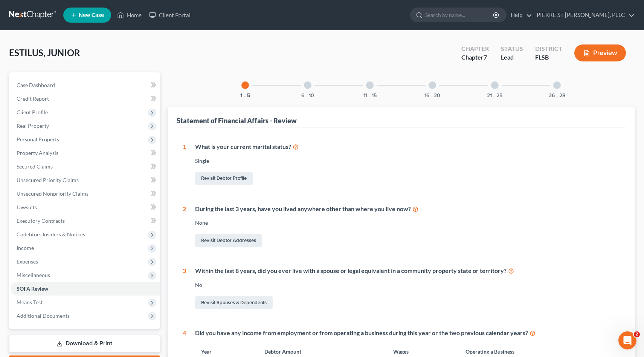
click at [434, 84] on div at bounding box center [433, 85] width 8 height 8
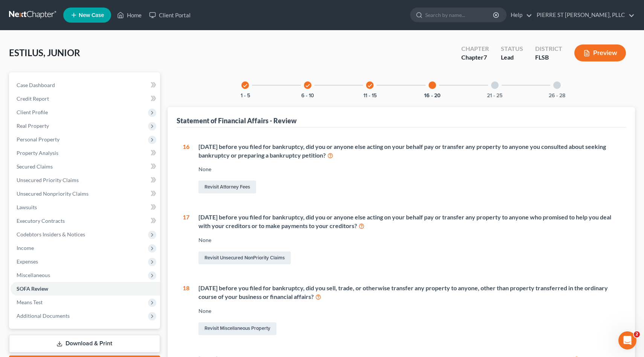
click at [495, 84] on div at bounding box center [495, 85] width 8 height 8
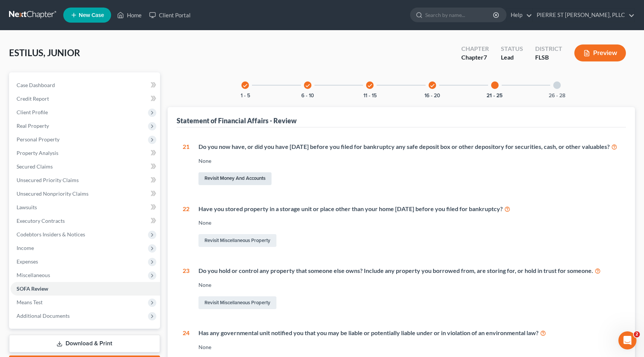
click at [243, 185] on link "Revisit Money and Accounts" at bounding box center [235, 178] width 73 height 13
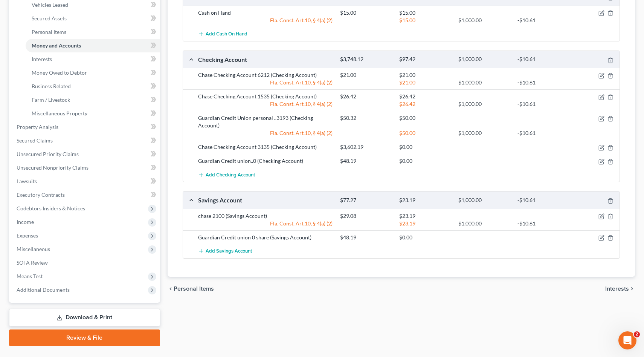
scroll to position [179, 0]
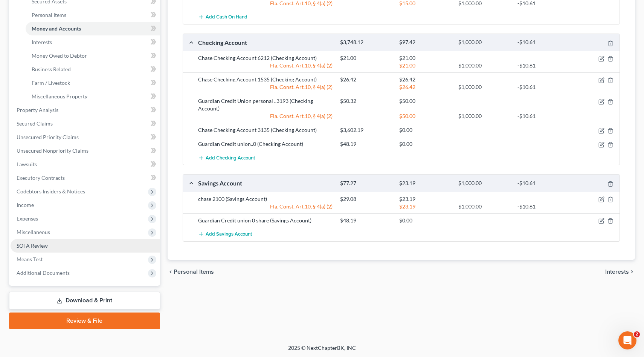
click at [40, 245] on span "SOFA Review" at bounding box center [32, 245] width 31 height 6
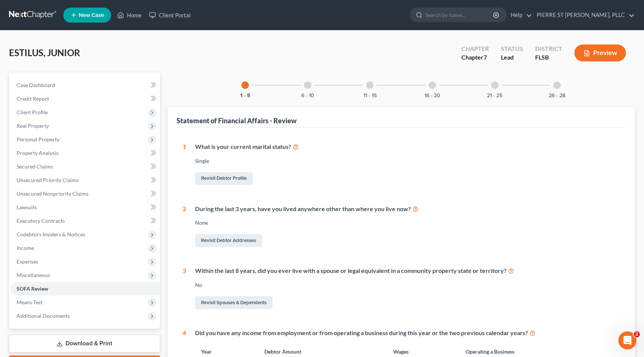
click at [558, 84] on div at bounding box center [558, 85] width 8 height 8
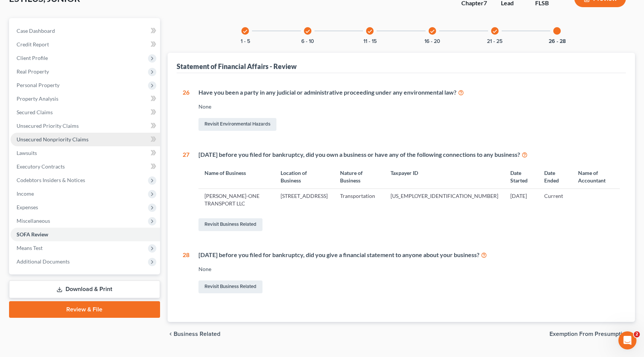
scroll to position [71, 0]
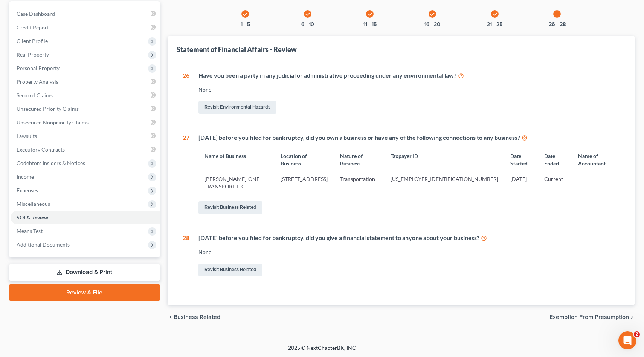
click at [87, 292] on link "Review & File" at bounding box center [84, 292] width 151 height 17
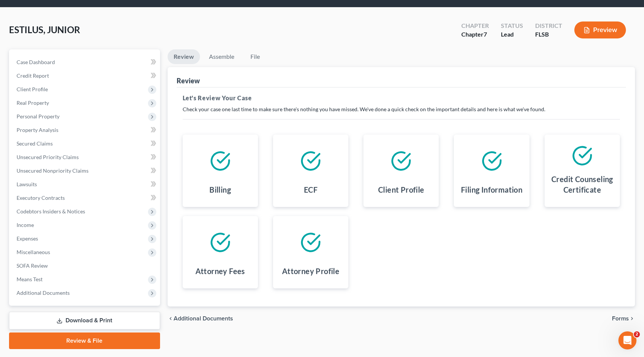
scroll to position [43, 0]
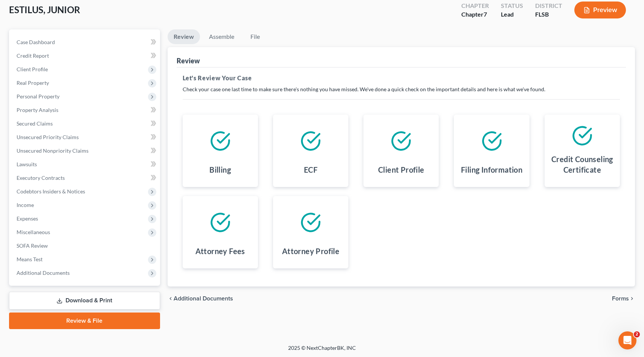
click at [83, 321] on link "Review & File" at bounding box center [84, 320] width 151 height 17
click at [76, 300] on link "Download & Print" at bounding box center [84, 301] width 151 height 18
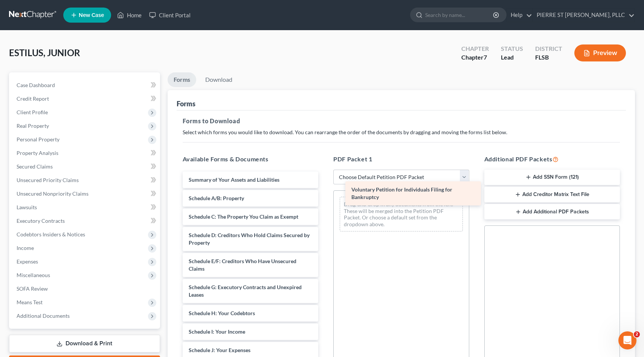
drag, startPoint x: 198, startPoint y: 184, endPoint x: 361, endPoint y: 192, distance: 163.0
click at [325, 192] on div "Voluntary Petition for Individuals Filing for Bankruptcy Voluntary Petition for…" at bounding box center [251, 353] width 148 height 365
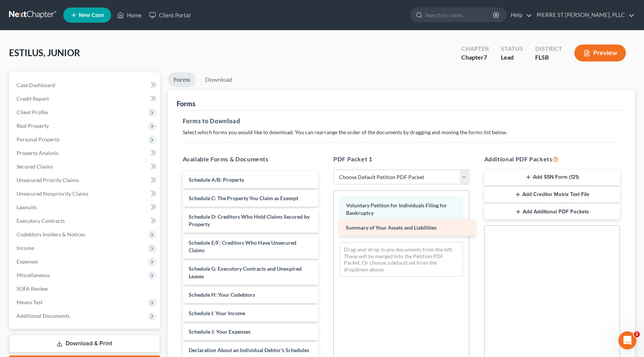
drag, startPoint x: 206, startPoint y: 179, endPoint x: 363, endPoint y: 227, distance: 164.4
click at [325, 227] on div "Summary of Your Assets and Liabilities Summary of Your Assets and Liabilities S…" at bounding box center [251, 344] width 148 height 346
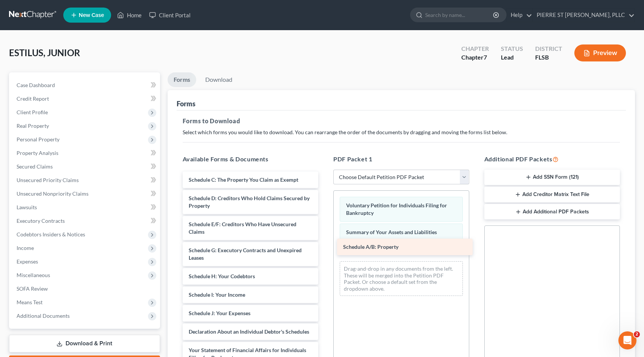
drag, startPoint x: 215, startPoint y: 179, endPoint x: 370, endPoint y: 246, distance: 169.3
click at [325, 246] on div "Schedule A/B: Property Schedule A/B: Property Schedule C: The Property You Clai…" at bounding box center [251, 335] width 148 height 328
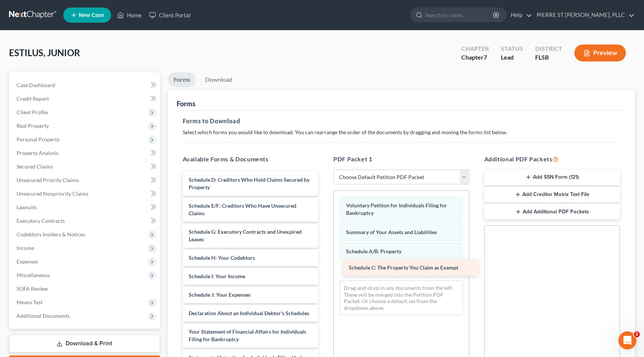
drag, startPoint x: 209, startPoint y: 179, endPoint x: 370, endPoint y: 268, distance: 183.8
click at [325, 268] on div "Schedule C: The Property You Claim as Exempt Schedule C: The Property You Claim…" at bounding box center [251, 325] width 148 height 309
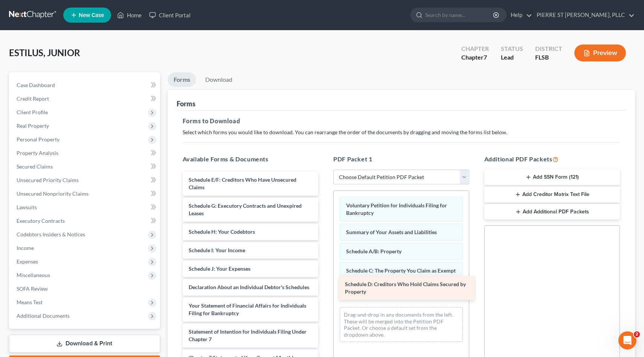
drag, startPoint x: 207, startPoint y: 177, endPoint x: 364, endPoint y: 281, distance: 188.1
click at [325, 281] on div "Schedule D: Creditors Who Hold Claims Secured by Property Schedule D: Creditors…" at bounding box center [251, 312] width 148 height 283
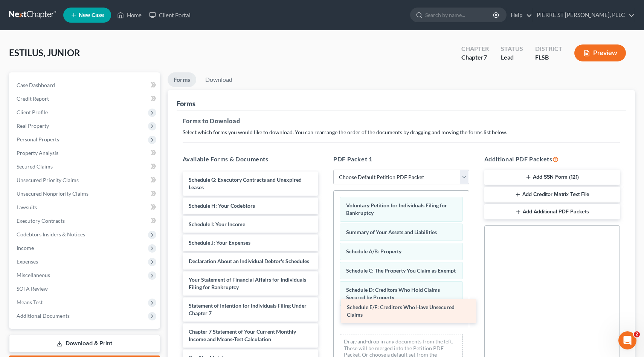
drag, startPoint x: 204, startPoint y: 177, endPoint x: 364, endPoint y: 305, distance: 204.0
click at [325, 305] on div "Schedule E/F: Creditors Who Have Unsecured Claims Schedule E/F: Creditors Who H…" at bounding box center [251, 299] width 148 height 257
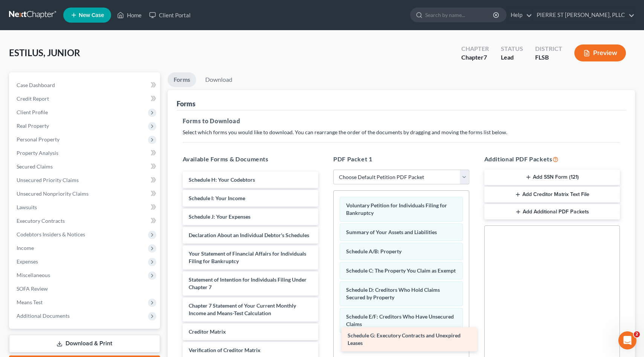
drag, startPoint x: 218, startPoint y: 180, endPoint x: 376, endPoint y: 335, distance: 221.5
click at [325, 335] on div "Schedule G: Executory Contracts and Unexpired Leases Schedule G: Executory Cont…" at bounding box center [251, 286] width 148 height 231
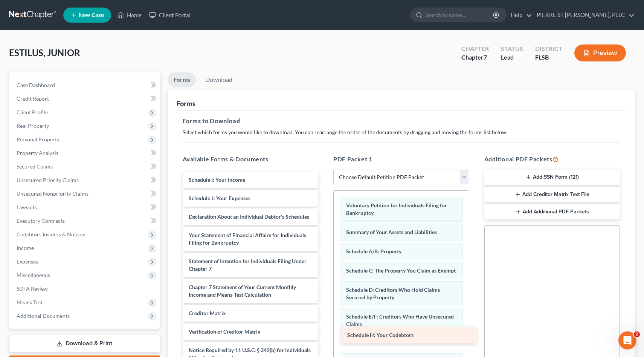
drag, startPoint x: 214, startPoint y: 182, endPoint x: 373, endPoint y: 337, distance: 222.3
click at [325, 337] on div "Schedule H: Your Codebtors Schedule H: Your Codebtors Schedule I: Your Income S…" at bounding box center [251, 277] width 148 height 213
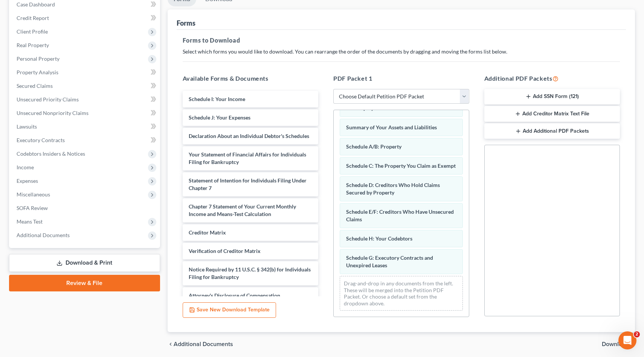
scroll to position [83, 0]
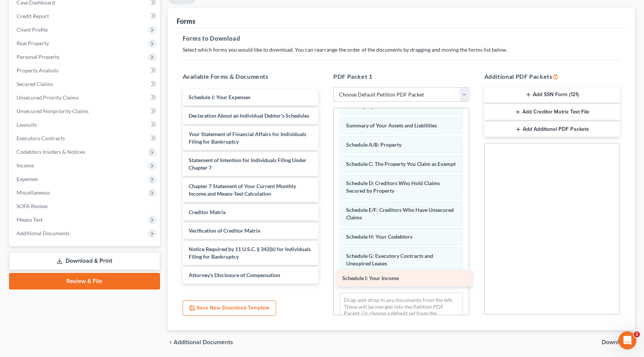
drag, startPoint x: 203, startPoint y: 98, endPoint x: 357, endPoint y: 280, distance: 237.7
click at [325, 280] on div "Schedule I: Your Income Schedule I: Your Income Schedule J: Your Expenses Decla…" at bounding box center [251, 186] width 148 height 194
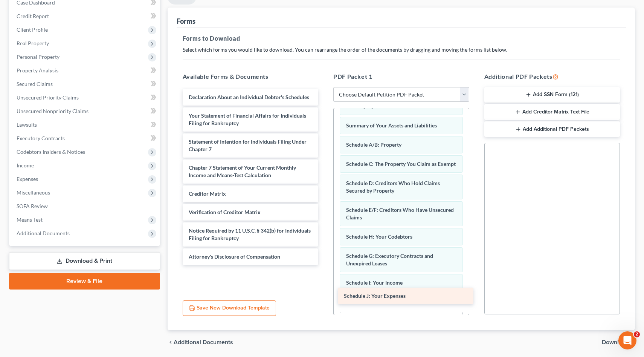
drag, startPoint x: 207, startPoint y: 98, endPoint x: 362, endPoint y: 297, distance: 252.4
click at [325, 265] on div "Schedule J: Your Expenses Schedule J: Your Expenses Declaration About an Indivi…" at bounding box center [251, 177] width 148 height 176
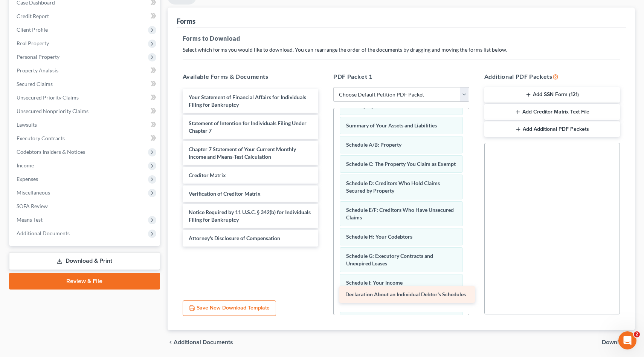
drag, startPoint x: 211, startPoint y: 97, endPoint x: 368, endPoint y: 295, distance: 252.1
click at [325, 246] on div "Declaration About an Individual Debtor's Schedules Declaration About an Individ…" at bounding box center [251, 168] width 148 height 158
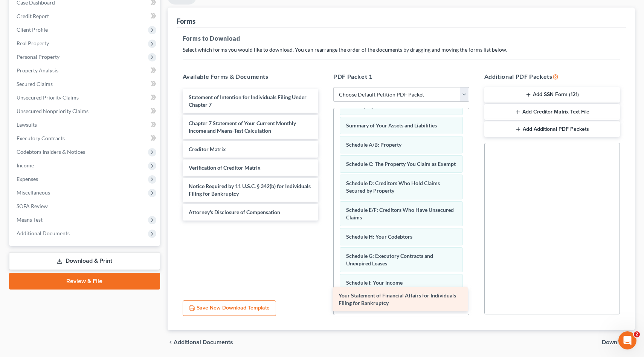
drag, startPoint x: 216, startPoint y: 100, endPoint x: 366, endPoint y: 298, distance: 248.9
click at [325, 220] on div "Your Statement of Financial Affairs for Individuals Filing for Bankruptcy Your …" at bounding box center [251, 155] width 148 height 132
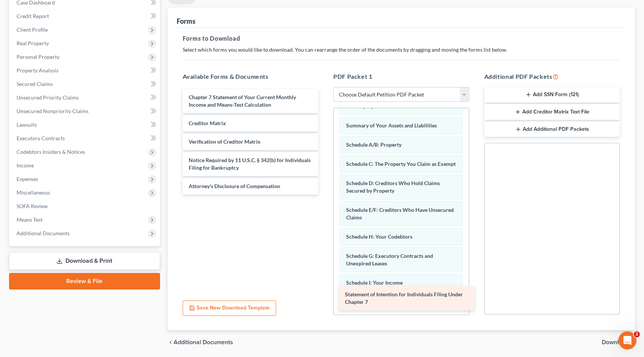
drag, startPoint x: 193, startPoint y: 96, endPoint x: 349, endPoint y: 294, distance: 251.9
click at [325, 194] on div "Statement of Intention for Individuals Filing Under Chapter 7 Statement of Inte…" at bounding box center [251, 142] width 148 height 106
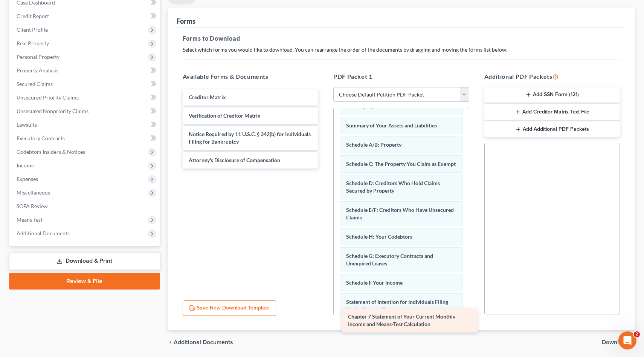
drag, startPoint x: 205, startPoint y: 99, endPoint x: 365, endPoint y: 319, distance: 271.4
click at [325, 168] on div "Chapter 7 Statement of Your Current Monthly Income and Means-Test Calculation C…" at bounding box center [251, 129] width 148 height 80
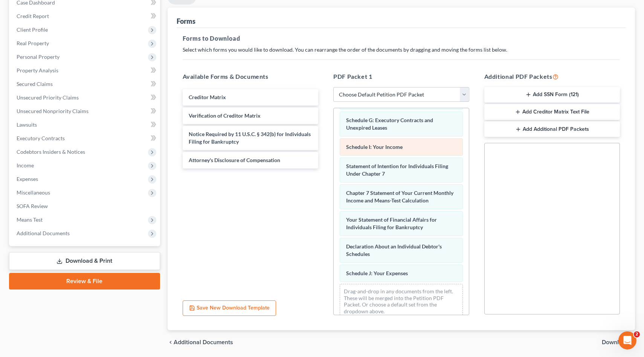
scroll to position [170, 0]
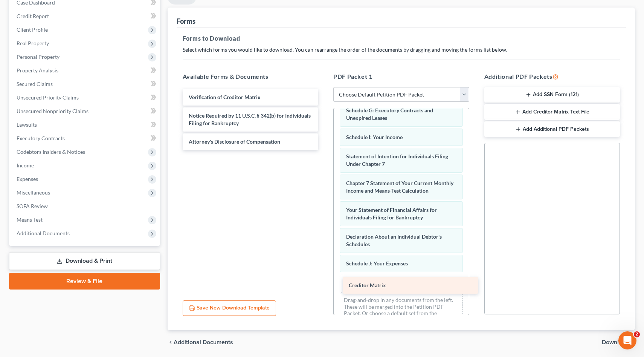
drag, startPoint x: 205, startPoint y: 96, endPoint x: 365, endPoint y: 285, distance: 247.3
click at [325, 150] on div "Creditor Matrix Creditor Matrix Verification of Creditor Matrix Notice Required…" at bounding box center [251, 119] width 148 height 61
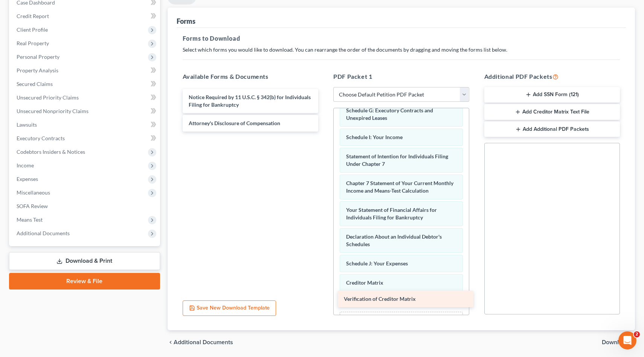
drag, startPoint x: 241, startPoint y: 97, endPoint x: 396, endPoint y: 299, distance: 254.8
click at [325, 132] on div "Verification of Creditor Matrix Verification of Creditor Matrix Notice Required…" at bounding box center [251, 110] width 148 height 43
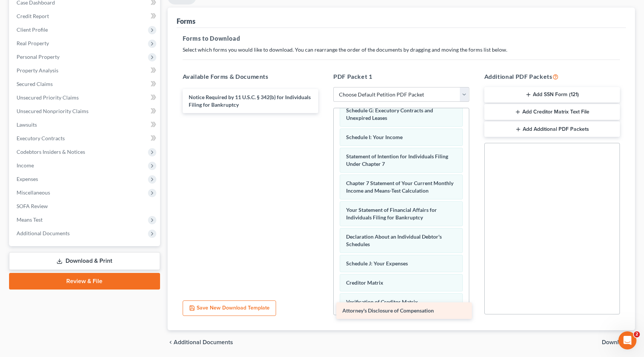
drag, startPoint x: 230, startPoint y: 125, endPoint x: 385, endPoint y: 313, distance: 243.3
click at [325, 113] on div "Attorney's Disclosure of Compensation Notice Required by 11 U.S.C. § 342(b) for…" at bounding box center [251, 101] width 148 height 24
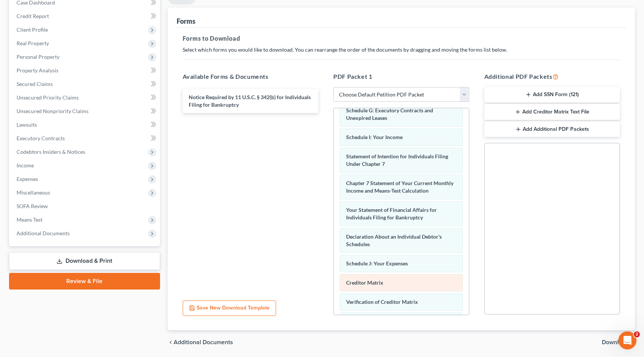
scroll to position [227, 0]
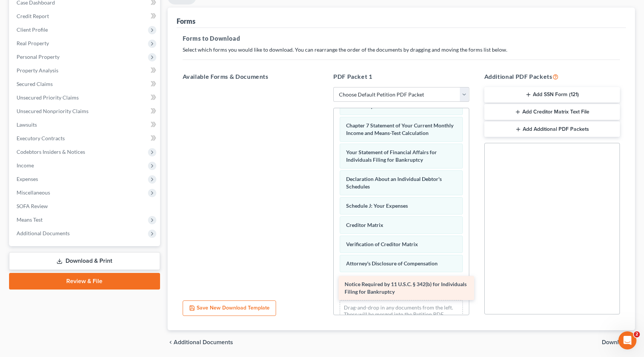
drag, startPoint x: 224, startPoint y: 102, endPoint x: 380, endPoint y: 289, distance: 243.8
click at [325, 87] on div "Notice Required by 11 U.S.C. § 342(b) for Individuals Filing for Bankruptcy Not…" at bounding box center [251, 87] width 148 height 0
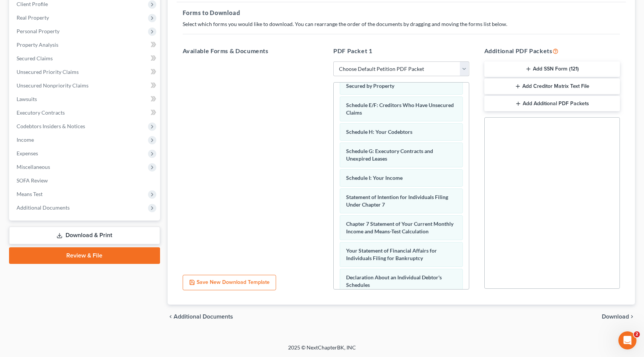
scroll to position [0, 0]
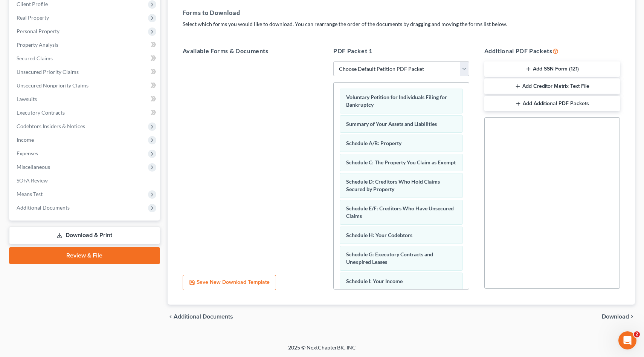
click at [528, 67] on icon "button" at bounding box center [529, 69] width 6 height 6
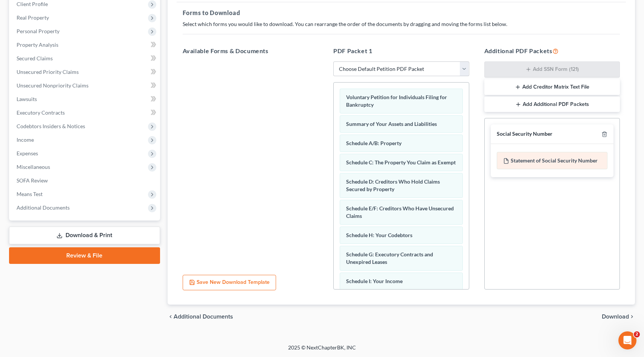
click at [537, 157] on div "Statement of Social Security Number" at bounding box center [552, 160] width 111 height 17
click at [369, 68] on select "Choose Default Petition PDF Packet Complete Bankruptcy Petition (all forms and …" at bounding box center [402, 68] width 136 height 15
select select "0"
click at [334, 61] on select "Choose Default Petition PDF Packet Complete Bankruptcy Petition (all forms and …" at bounding box center [402, 68] width 136 height 15
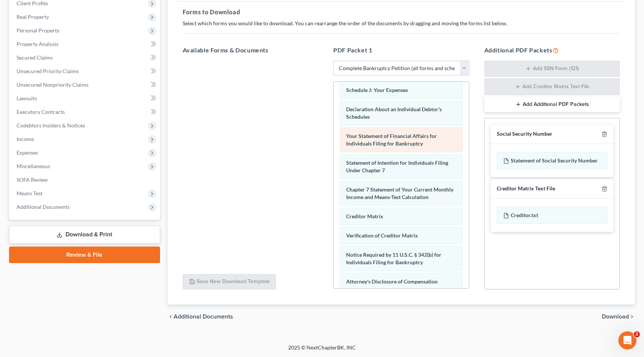
scroll to position [254, 0]
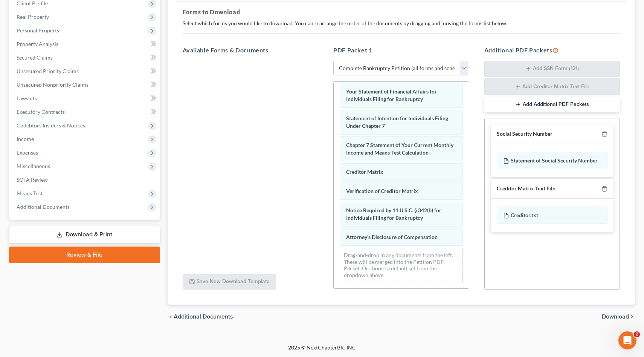
click at [84, 253] on link "Review & File" at bounding box center [84, 254] width 151 height 17
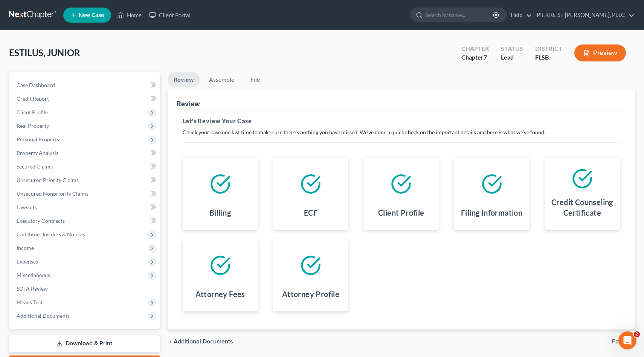
click at [601, 54] on button "Preview" at bounding box center [601, 52] width 52 height 17
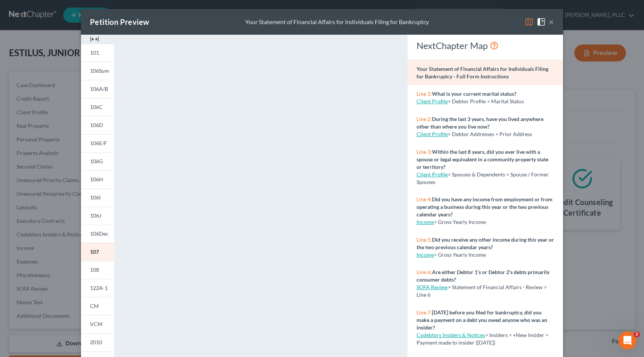
click at [553, 21] on button "×" at bounding box center [551, 21] width 5 height 9
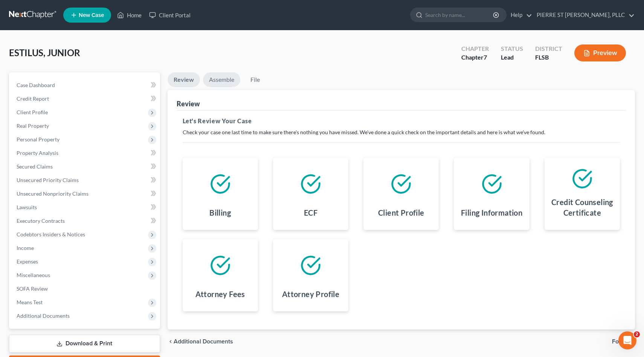
click at [225, 80] on link "Assemble" at bounding box center [221, 79] width 37 height 15
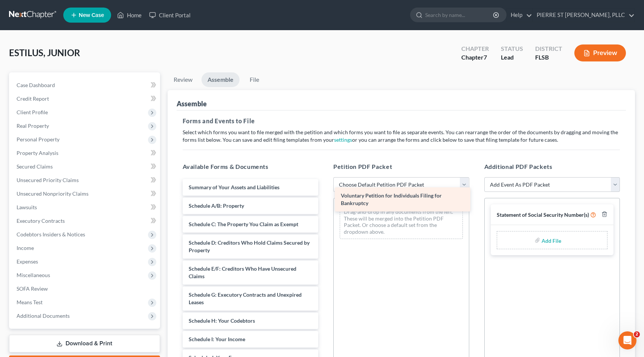
drag, startPoint x: 197, startPoint y: 191, endPoint x: 350, endPoint y: 200, distance: 152.5
click at [325, 200] on div "Voluntary Petition for Individuals Filing for Bankruptcy Voluntary Petition for…" at bounding box center [251, 361] width 148 height 365
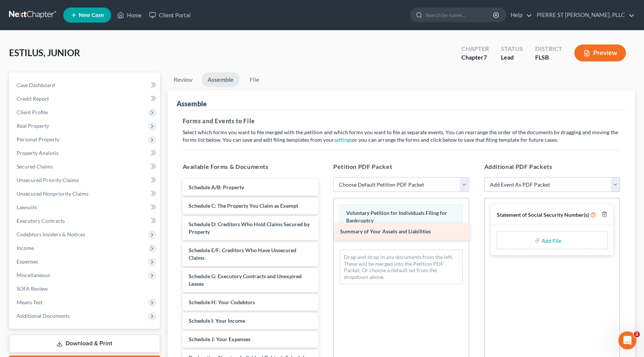
drag, startPoint x: 198, startPoint y: 187, endPoint x: 353, endPoint y: 230, distance: 161.2
click at [325, 230] on div "Summary of Your Assets and Liabilities Summary of Your Assets and Liabilities S…" at bounding box center [251, 352] width 148 height 346
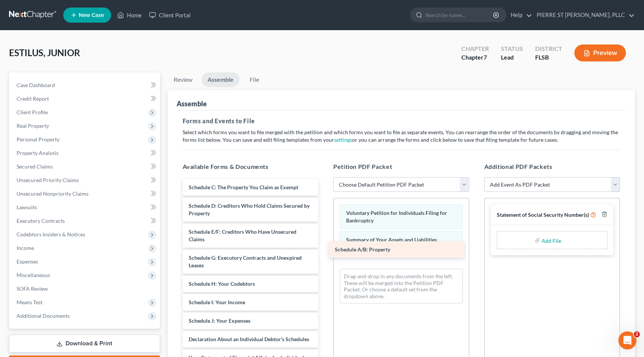
drag, startPoint x: 218, startPoint y: 187, endPoint x: 366, endPoint y: 251, distance: 161.4
click at [325, 251] on div "Schedule A/B: Property Schedule A/B: Property Schedule C: The Property You Clai…" at bounding box center [251, 343] width 148 height 328
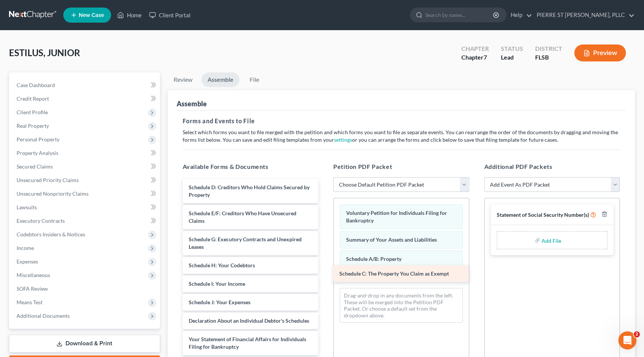
drag, startPoint x: 217, startPoint y: 190, endPoint x: 369, endPoint y: 276, distance: 174.5
click at [325, 276] on div "Schedule C: The Property You Claim as Exempt Schedule C: The Property You Claim…" at bounding box center [251, 333] width 148 height 309
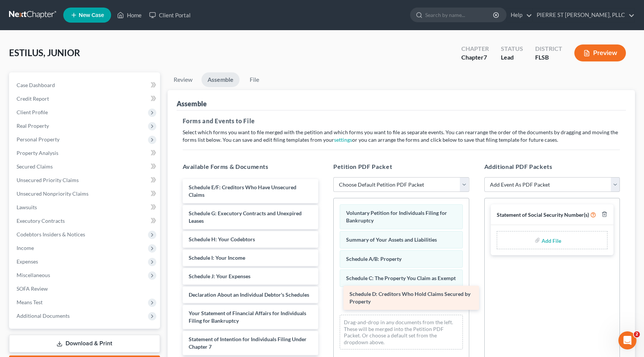
drag, startPoint x: 207, startPoint y: 184, endPoint x: 366, endPoint y: 290, distance: 191.4
click at [325, 290] on div "Schedule D: Creditors Who Hold Claims Secured by Property Schedule D: Creditors…" at bounding box center [251, 320] width 148 height 283
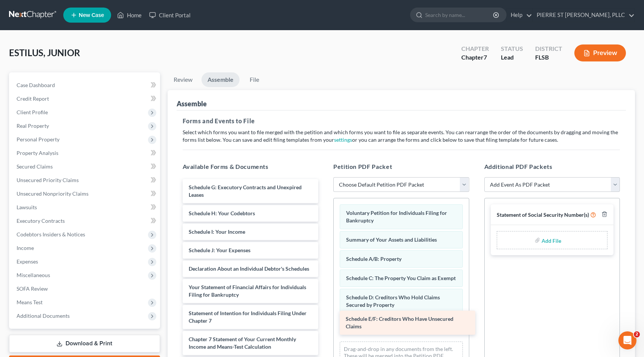
drag, startPoint x: 218, startPoint y: 187, endPoint x: 375, endPoint y: 319, distance: 205.2
click at [325, 319] on div "Schedule E/F: Creditors Who Have Unsecured Claims Schedule E/F: Creditors Who H…" at bounding box center [251, 307] width 148 height 257
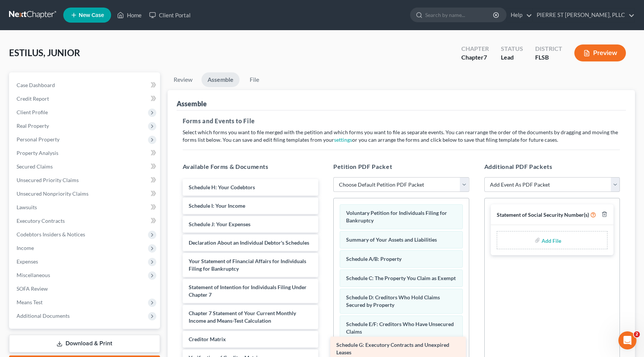
drag, startPoint x: 206, startPoint y: 191, endPoint x: 354, endPoint y: 349, distance: 216.2
click at [325, 349] on div "Schedule G: Executory Contracts and Unexpired Leases Schedule G: Executory Cont…" at bounding box center [251, 294] width 148 height 231
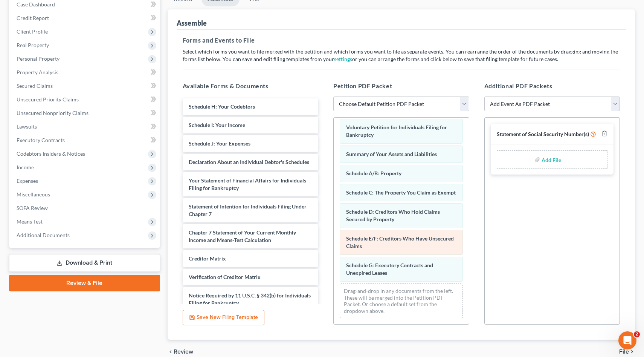
scroll to position [116, 0]
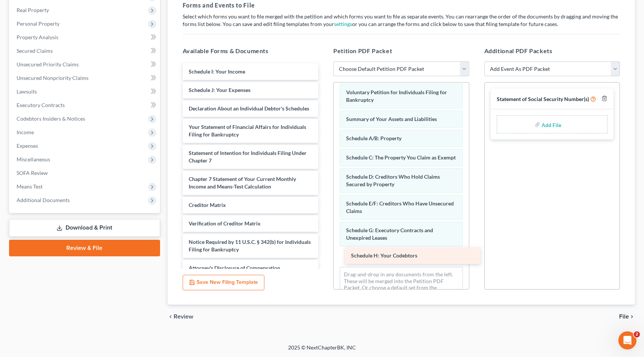
drag, startPoint x: 211, startPoint y: 73, endPoint x: 372, endPoint y: 254, distance: 242.4
click at [325, 254] on div "Schedule H: Your Codebtors Schedule H: Your Codebtors Schedule I: Your Income S…" at bounding box center [251, 169] width 148 height 213
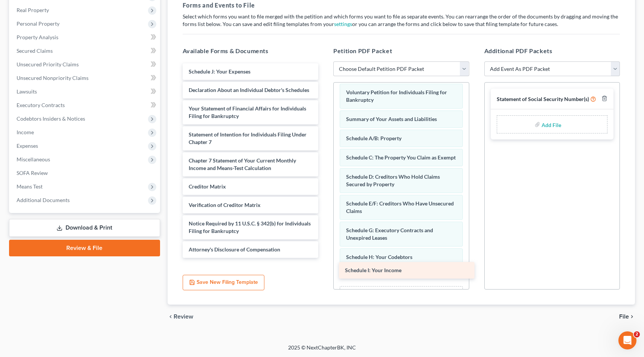
drag, startPoint x: 205, startPoint y: 76, endPoint x: 361, endPoint y: 273, distance: 252.1
click at [325, 258] on div "Schedule I: Your Income Schedule I: Your Income Schedule J: Your Expenses Decla…" at bounding box center [251, 160] width 148 height 194
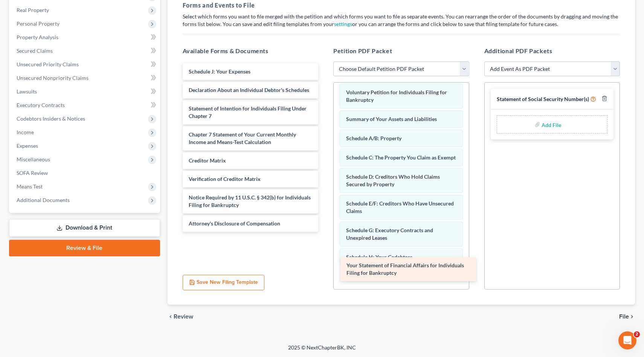
drag, startPoint x: 216, startPoint y: 110, endPoint x: 374, endPoint y: 267, distance: 223.0
click at [325, 232] on div "Your Statement of Financial Affairs for Individuals Filing for Bankruptcy Sched…" at bounding box center [251, 147] width 148 height 168
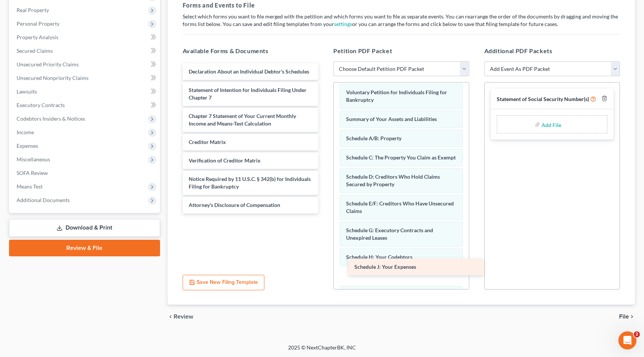
drag, startPoint x: 196, startPoint y: 70, endPoint x: 362, endPoint y: 266, distance: 256.7
click at [325, 213] on div "Schedule J: Your Expenses Schedule J: Your Expenses Declaration About an Indivi…" at bounding box center [251, 138] width 148 height 150
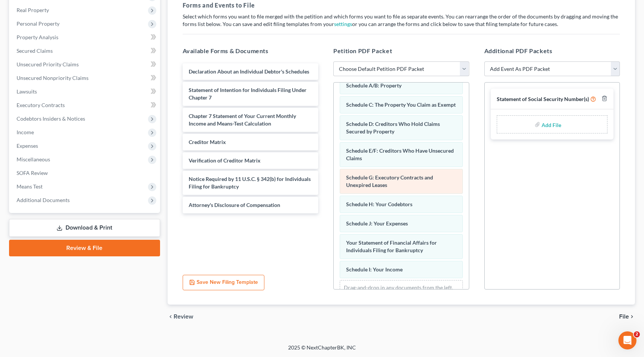
scroll to position [89, 0]
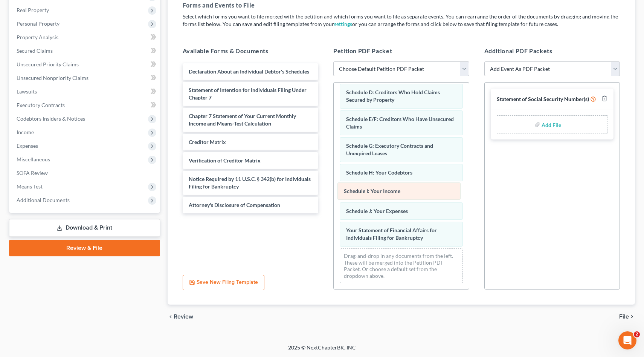
drag, startPoint x: 384, startPoint y: 239, endPoint x: 383, endPoint y: 193, distance: 46.4
click at [383, 193] on div "Schedule I: Your Income Voluntary Petition for Individuals Filing for Bankruptc…" at bounding box center [401, 141] width 135 height 296
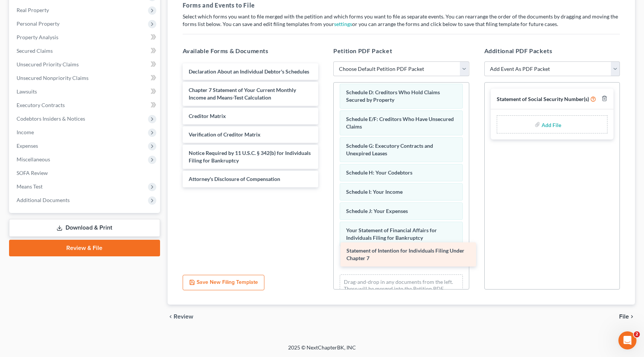
drag, startPoint x: 213, startPoint y: 90, endPoint x: 371, endPoint y: 252, distance: 225.7
click at [325, 187] on div "Statement of Intention for Individuals Filing Under Chapter 7 Declaration About…" at bounding box center [251, 125] width 148 height 124
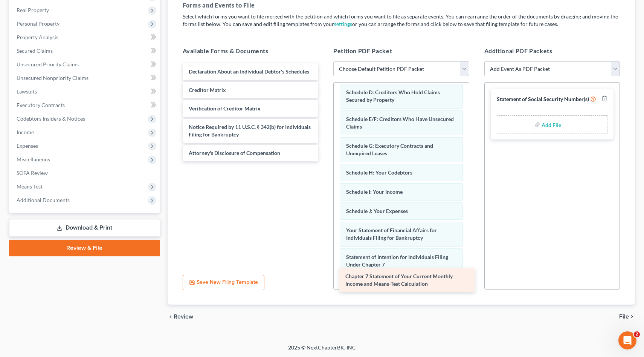
drag, startPoint x: 224, startPoint y: 93, endPoint x: 381, endPoint y: 280, distance: 244.0
click at [325, 161] on div "Chapter 7 Statement of Your Current Monthly Income and Means-Test Calculation D…" at bounding box center [251, 112] width 148 height 98
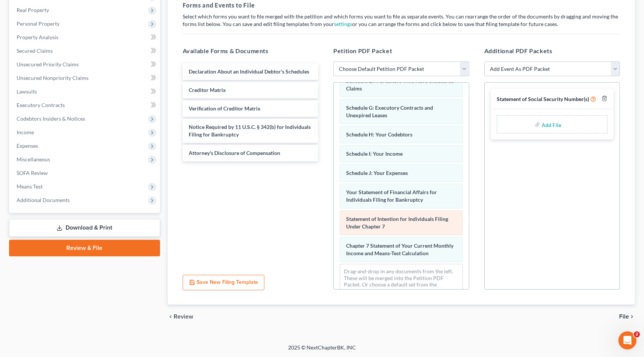
scroll to position [143, 0]
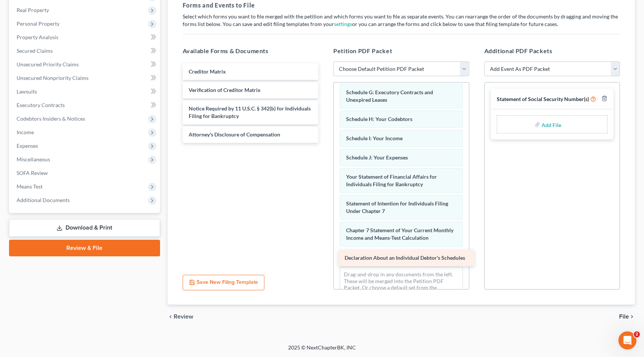
drag, startPoint x: 231, startPoint y: 70, endPoint x: 387, endPoint y: 257, distance: 244.0
click at [325, 143] on div "Declaration About an Individual Debtor's Schedules Declaration About an Individ…" at bounding box center [251, 103] width 148 height 80
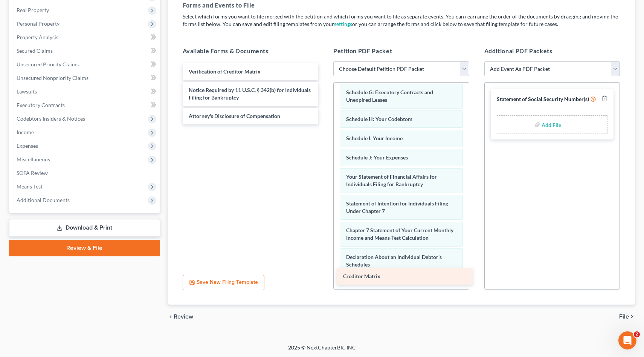
drag, startPoint x: 219, startPoint y: 74, endPoint x: 376, endPoint y: 279, distance: 258.2
click at [325, 124] on div "Creditor Matrix Creditor Matrix Verification of Creditor Matrix Notice Required…" at bounding box center [251, 93] width 148 height 61
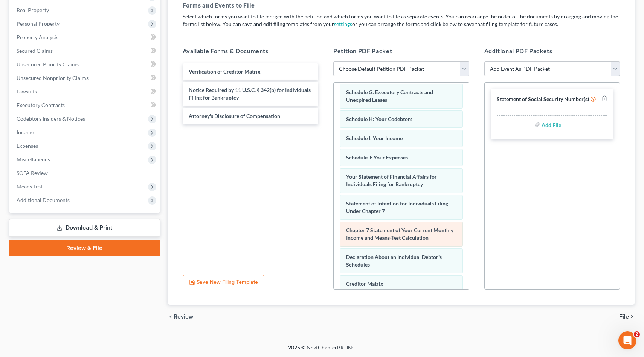
scroll to position [189, 0]
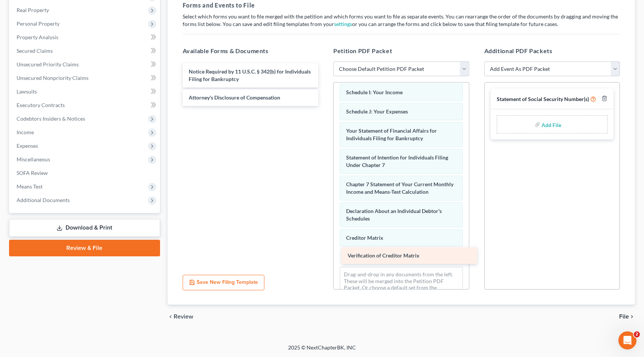
drag, startPoint x: 221, startPoint y: 70, endPoint x: 380, endPoint y: 254, distance: 243.2
click at [325, 106] on div "Verification of Creditor Matrix Verification of Creditor Matrix Notice Required…" at bounding box center [251, 84] width 148 height 43
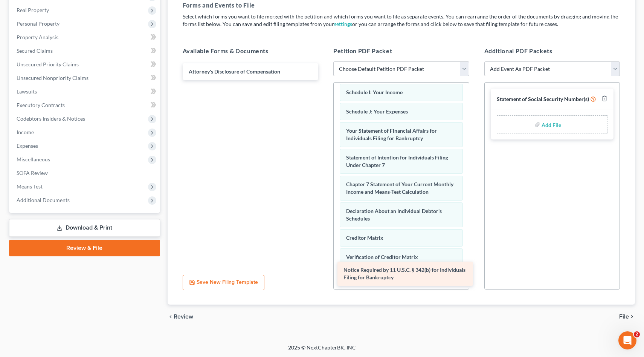
drag, startPoint x: 215, startPoint y: 70, endPoint x: 370, endPoint y: 269, distance: 252.2
click at [325, 80] on div "Notice Required by 11 U.S.C. § 342(b) for Individuals Filing for Bankruptcy Not…" at bounding box center [251, 71] width 148 height 17
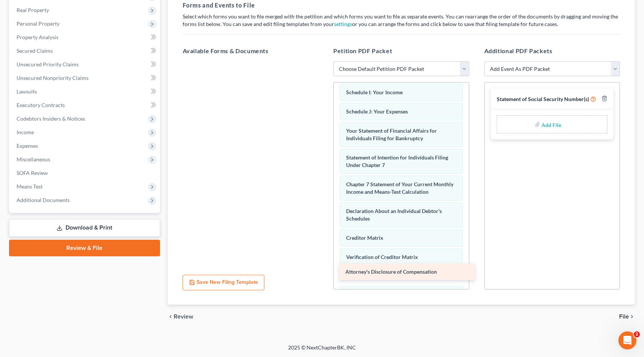
drag, startPoint x: 234, startPoint y: 71, endPoint x: 387, endPoint y: 272, distance: 253.0
click at [325, 61] on div "Attorney's Disclosure of Compensation Attorney's Disclosure of Compensation" at bounding box center [251, 61] width 148 height 0
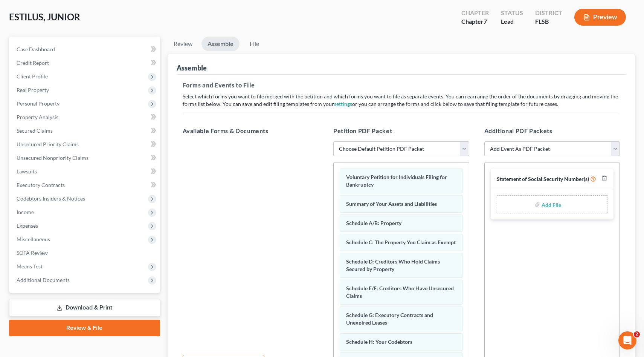
scroll to position [0, 0]
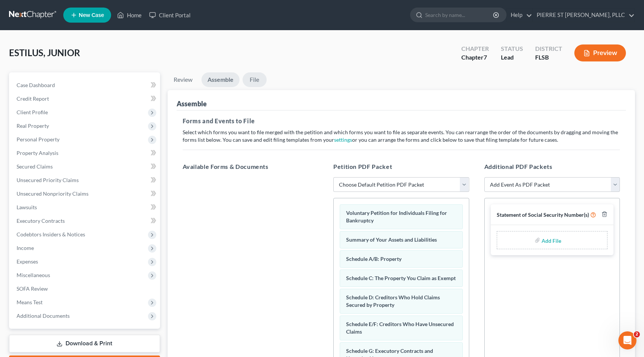
click at [258, 80] on link "File" at bounding box center [255, 79] width 24 height 15
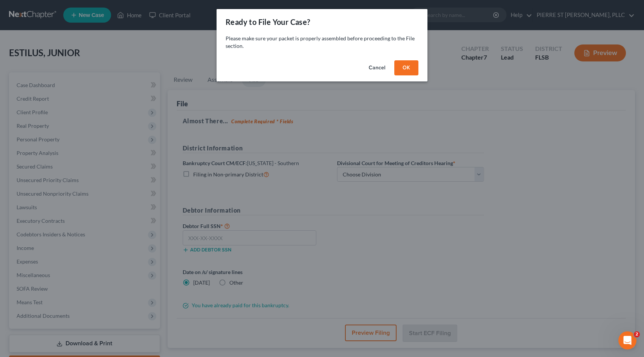
click at [406, 67] on button "OK" at bounding box center [407, 67] width 24 height 15
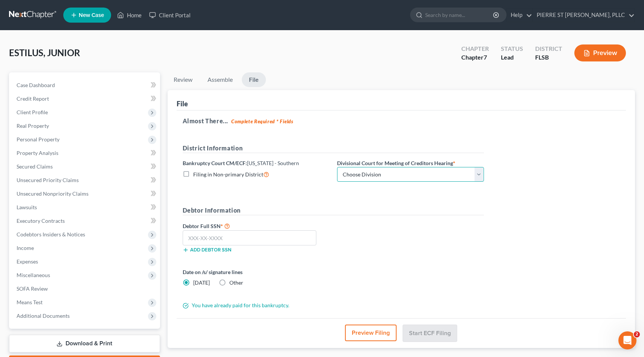
click at [482, 174] on select "Choose Division [GEOGRAPHIC_DATA] [GEOGRAPHIC_DATA] [GEOGRAPHIC_DATA]" at bounding box center [410, 174] width 147 height 15
select select "2"
click at [337, 167] on select "Choose Division [GEOGRAPHIC_DATA] [GEOGRAPHIC_DATA] [GEOGRAPHIC_DATA]" at bounding box center [410, 174] width 147 height 15
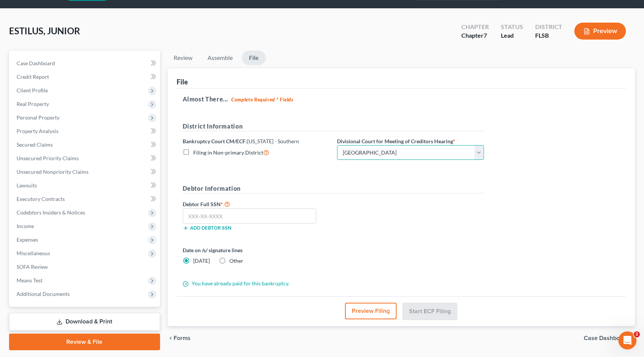
scroll to position [43, 0]
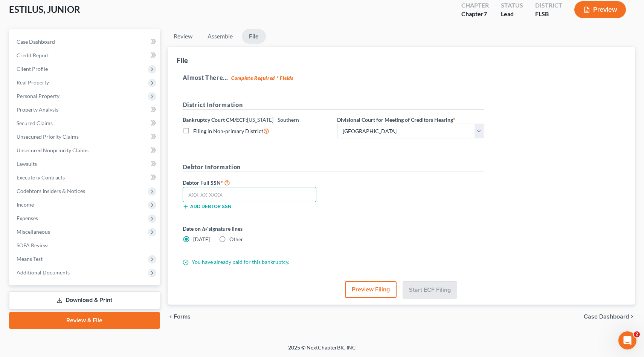
click at [234, 194] on input "text" at bounding box center [250, 194] width 134 height 15
type input "192-37-5705"
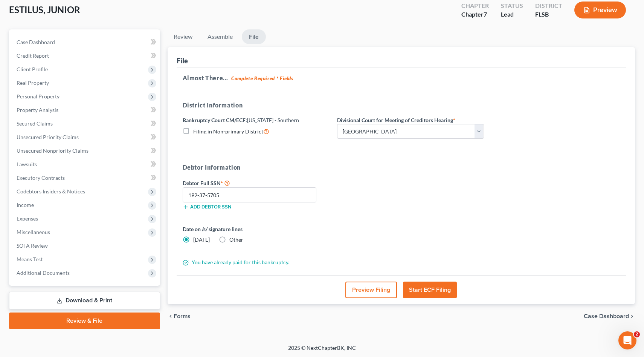
click at [424, 290] on button "Start ECF Filing" at bounding box center [430, 290] width 54 height 17
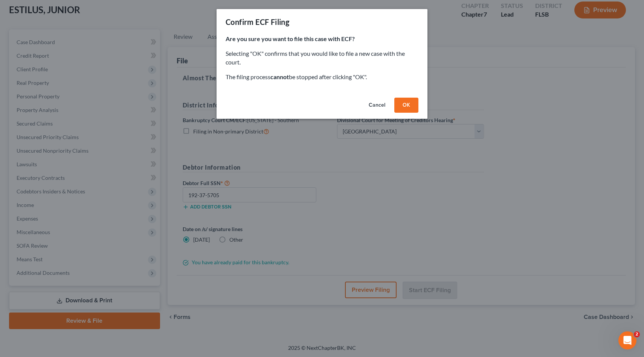
click at [405, 106] on button "OK" at bounding box center [407, 105] width 24 height 15
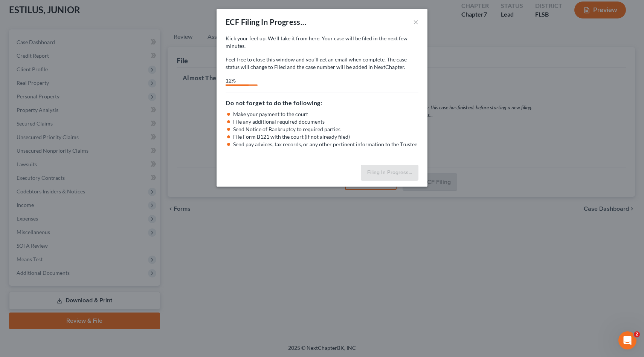
select select "2"
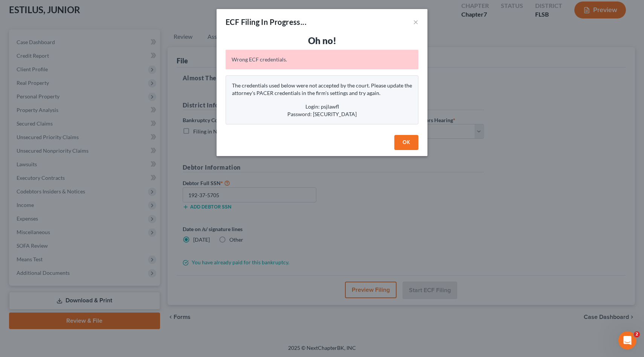
click at [407, 144] on button "OK" at bounding box center [407, 142] width 24 height 15
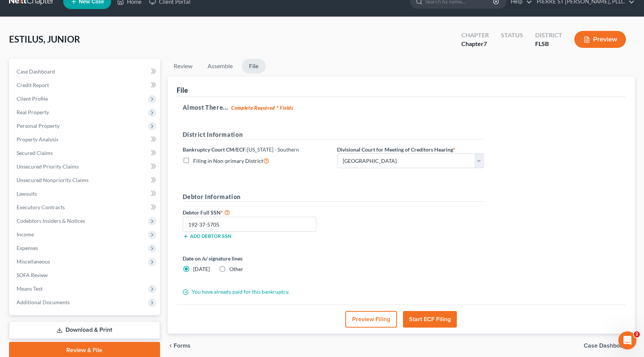
scroll to position [0, 0]
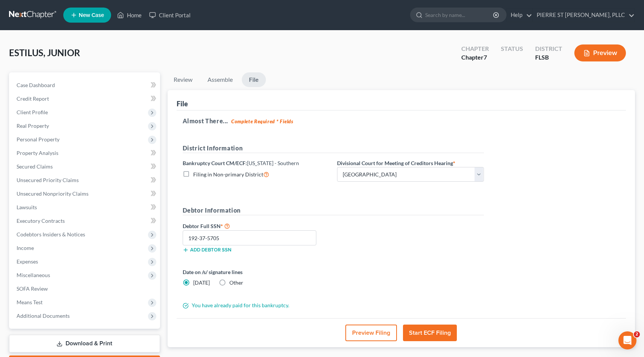
click at [422, 333] on button "Start ECF Filing" at bounding box center [430, 332] width 54 height 17
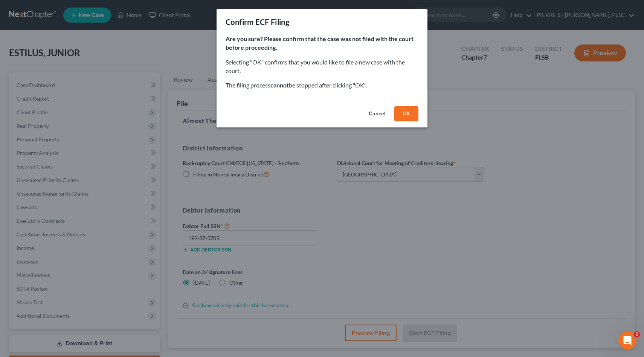
click at [406, 112] on button "OK" at bounding box center [407, 113] width 24 height 15
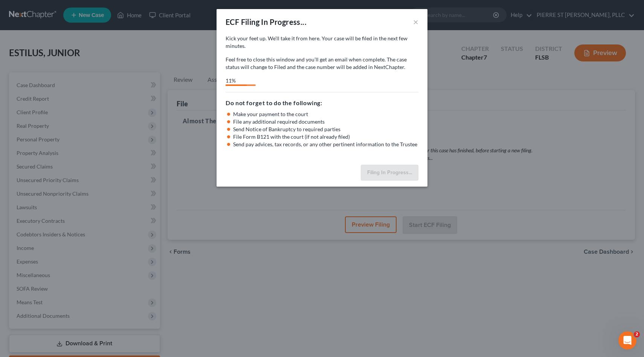
select select "2"
